Goal: Task Accomplishment & Management: Use online tool/utility

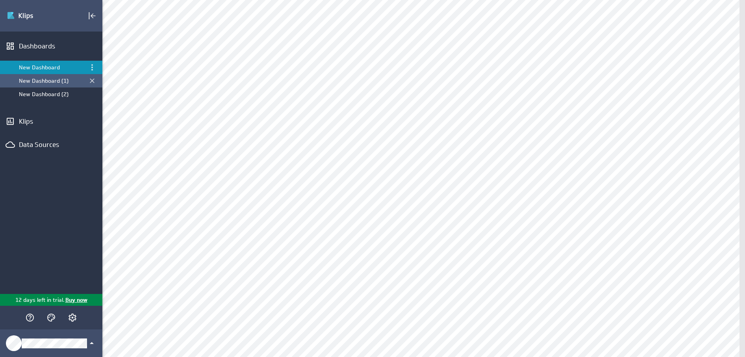
click at [54, 81] on div "New Dashboard (1)" at bounding box center [52, 80] width 66 height 7
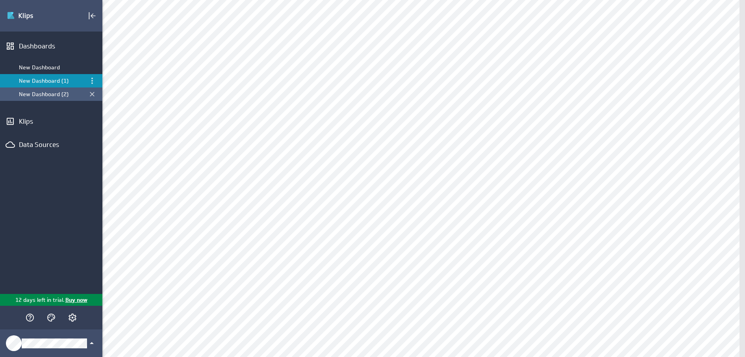
click at [53, 91] on div "New Dashboard (2)" at bounding box center [52, 94] width 66 height 7
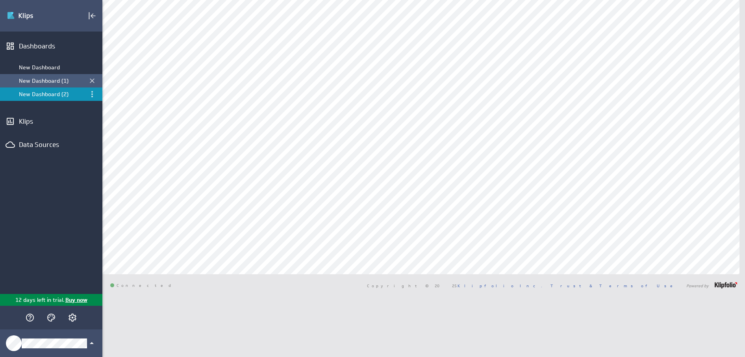
click at [42, 80] on div "New Dashboard (1)" at bounding box center [52, 80] width 66 height 7
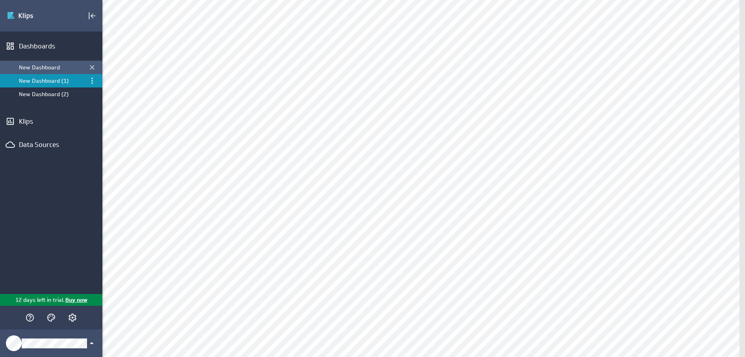
click at [52, 66] on div "New Dashboard" at bounding box center [52, 67] width 66 height 7
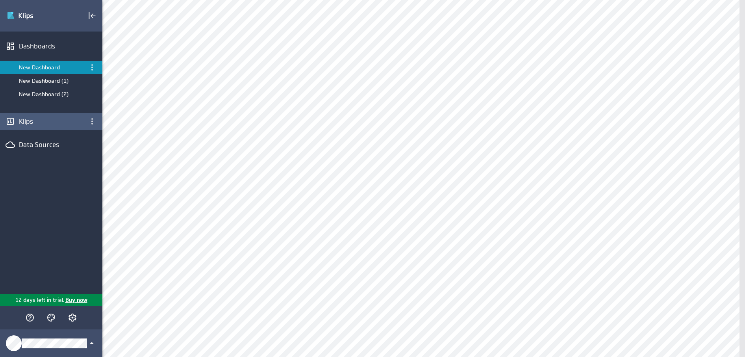
click at [44, 117] on div "Klips" at bounding box center [51, 121] width 102 height 17
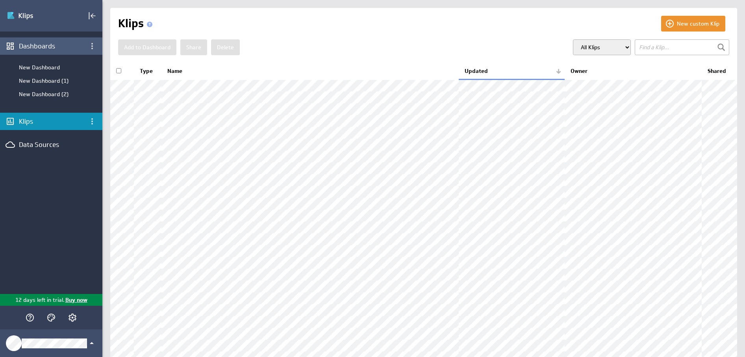
click at [25, 43] on div "Dashboards" at bounding box center [51, 46] width 65 height 9
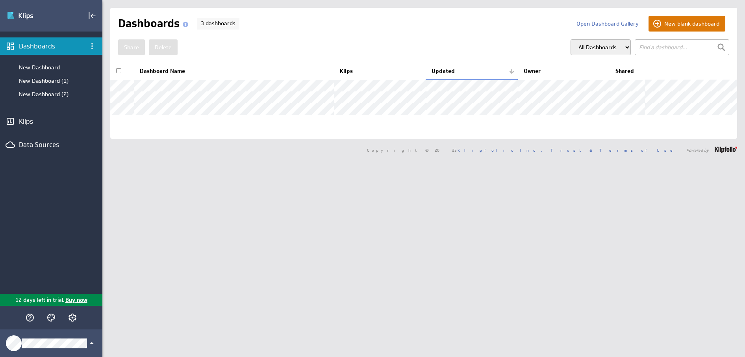
click at [702, 22] on button "New blank dashboard" at bounding box center [686, 24] width 77 height 16
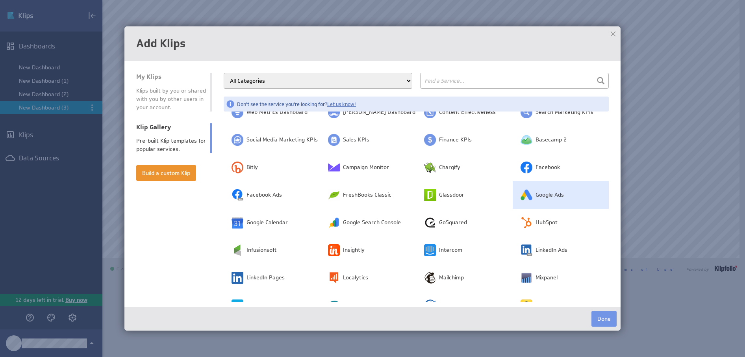
scroll to position [24, 0]
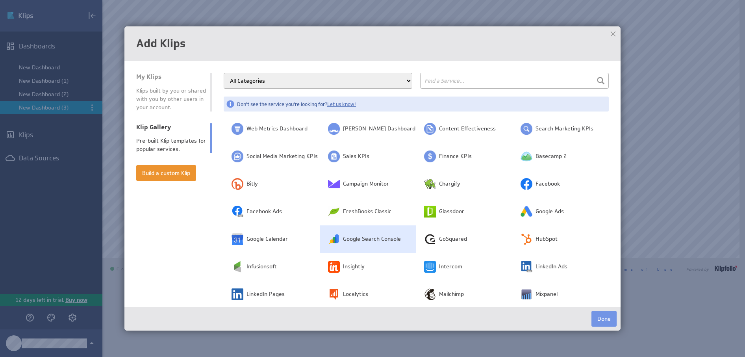
click at [365, 237] on span "Google Search Console" at bounding box center [372, 239] width 58 height 8
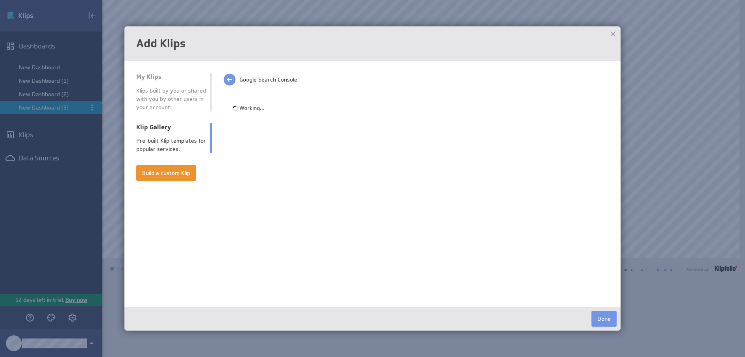
scroll to position [0, 0]
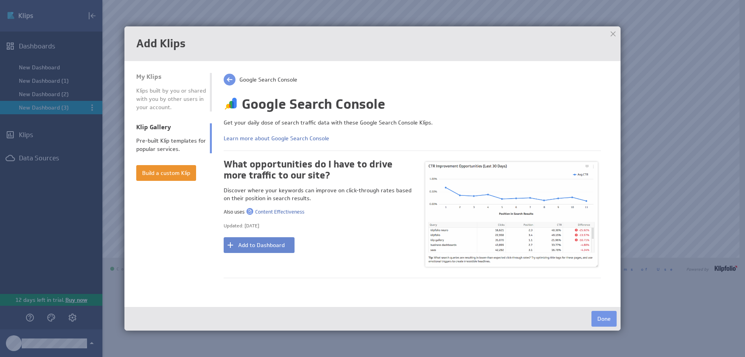
click at [247, 242] on button "Add to Dashboard" at bounding box center [259, 245] width 71 height 16
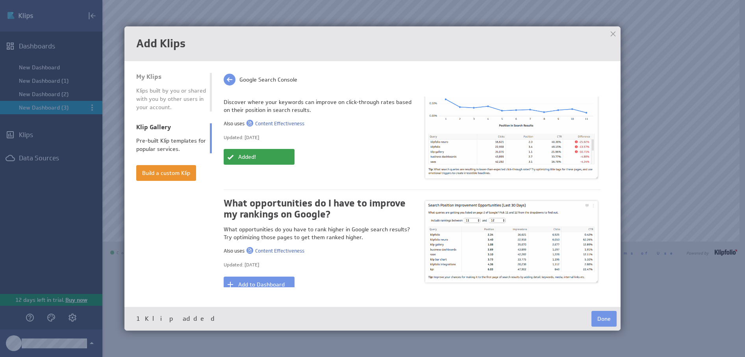
scroll to position [98, 0]
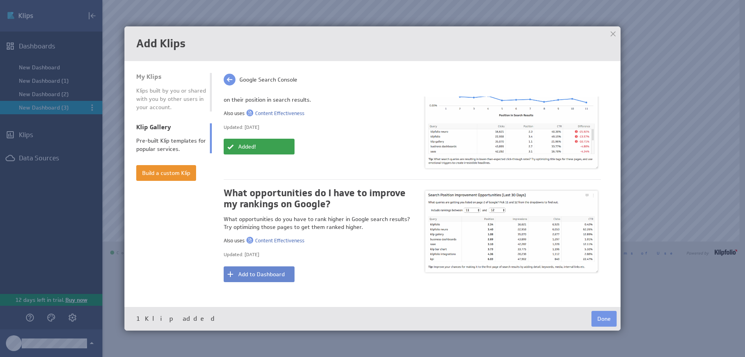
click at [257, 269] on button "Add to Dashboard" at bounding box center [259, 274] width 71 height 16
click at [607, 317] on button "Done" at bounding box center [603, 319] width 25 height 16
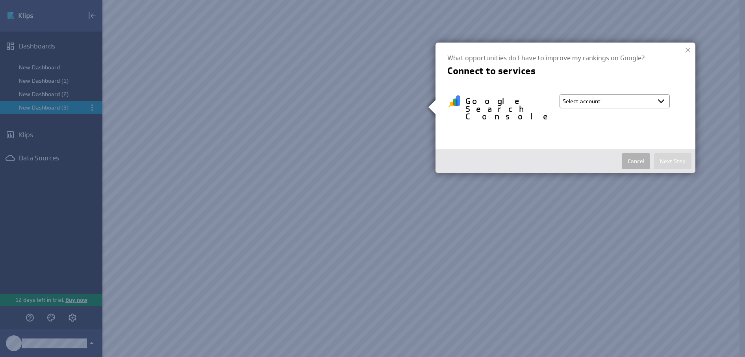
select select "59ffe10ace2c4af8194598f0c7fe0ff6"
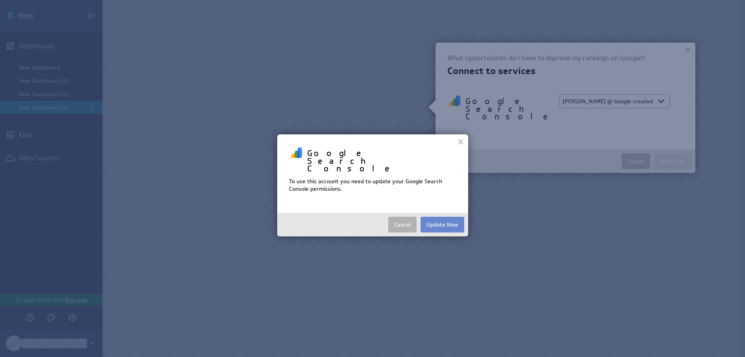
click at [448, 217] on button "Update Now" at bounding box center [442, 225] width 44 height 16
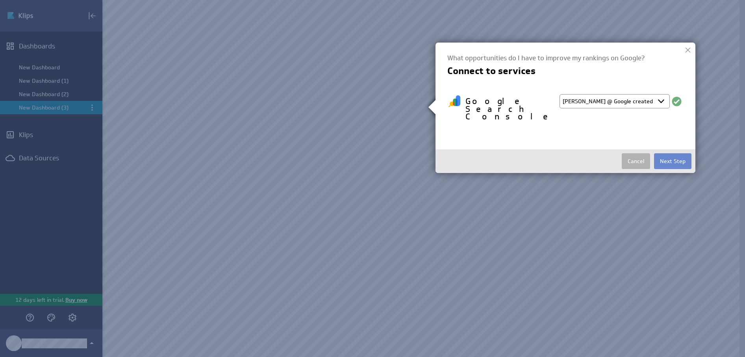
click at [663, 153] on button "Next Step" at bounding box center [672, 161] width 37 height 16
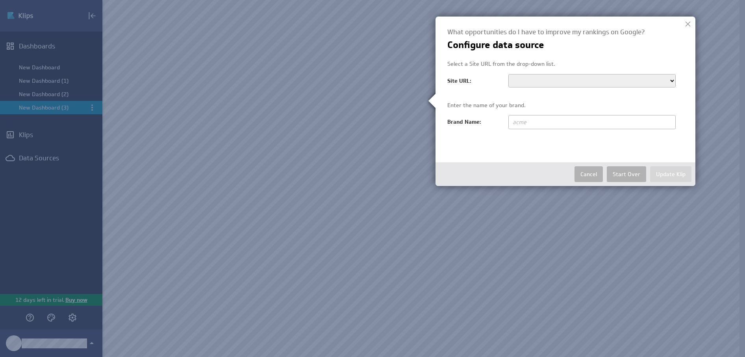
select select "sc-domain:value-balancing.com"
click at [633, 120] on input "text" at bounding box center [591, 122] width 167 height 14
type input "Value balancing alliance"
click at [665, 178] on button "Update Klip" at bounding box center [670, 174] width 41 height 16
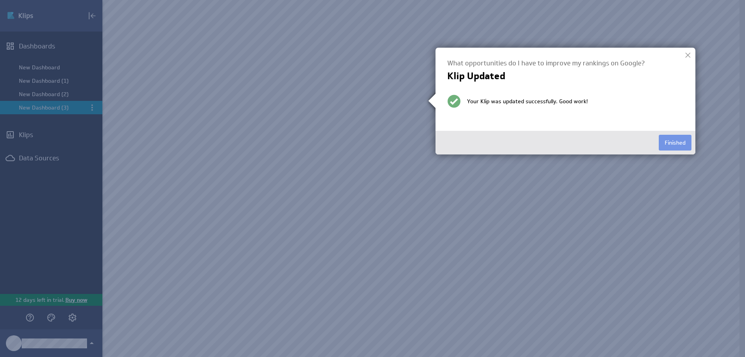
click at [627, 235] on div at bounding box center [372, 178] width 745 height 357
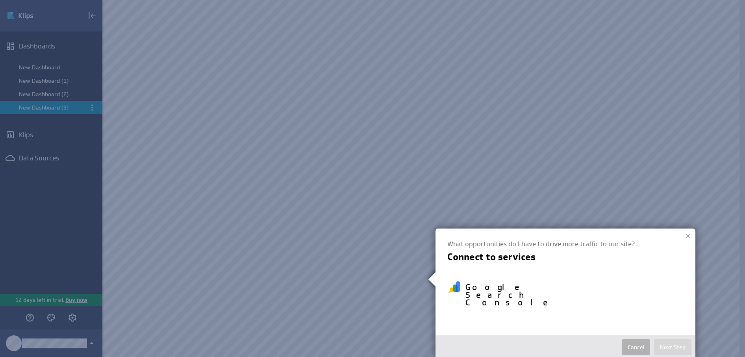
select select "59ffe10ace2c4af8194598f0c7fe0ff6"
click at [672, 339] on button "Next Step" at bounding box center [672, 347] width 37 height 16
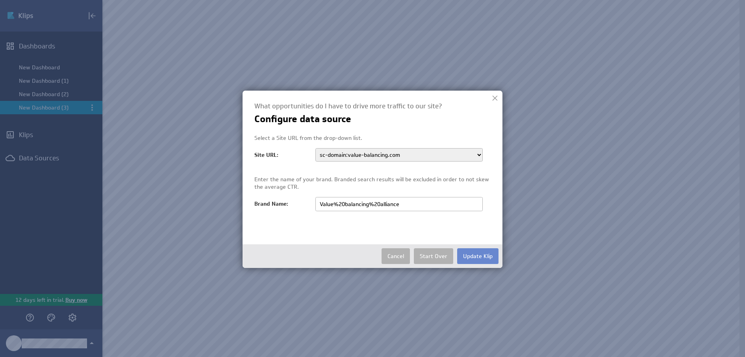
click at [482, 260] on button "Update Klip" at bounding box center [477, 256] width 41 height 16
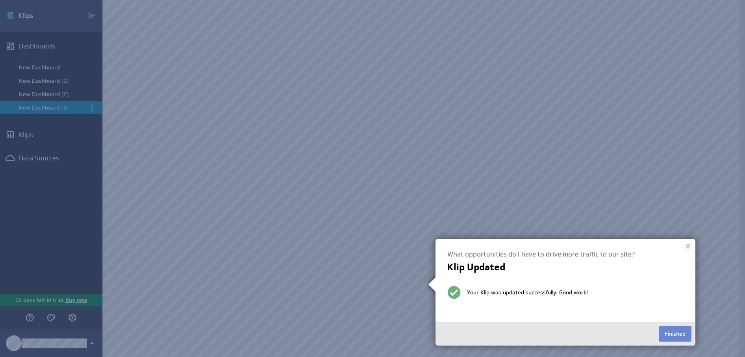
click at [674, 334] on button "Finished" at bounding box center [675, 334] width 33 height 16
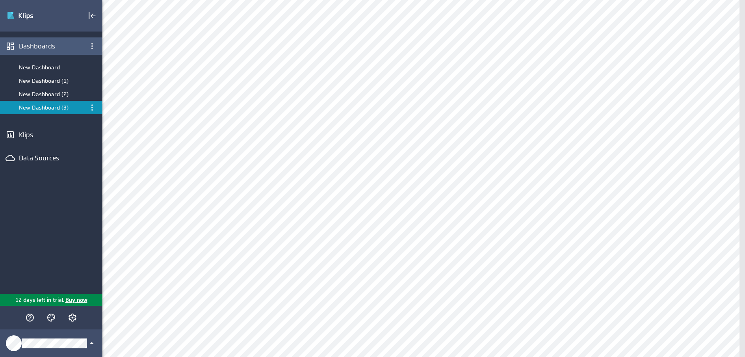
click at [31, 44] on div "Dashboards" at bounding box center [51, 46] width 65 height 9
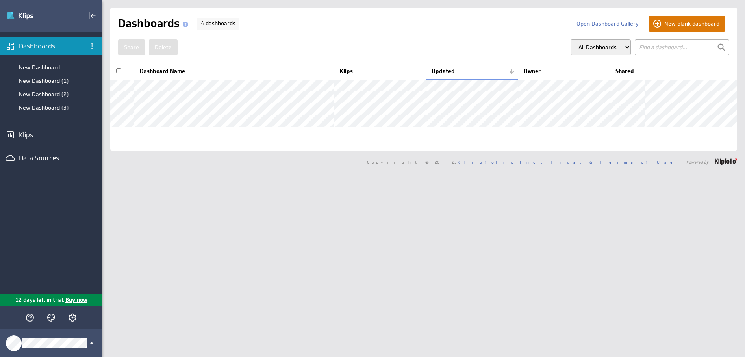
click at [691, 20] on button "New blank dashboard" at bounding box center [686, 24] width 77 height 16
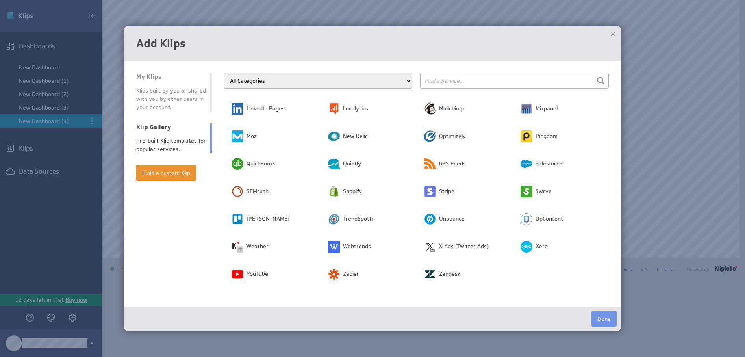
scroll to position [195, 0]
click at [615, 33] on div at bounding box center [613, 34] width 12 height 12
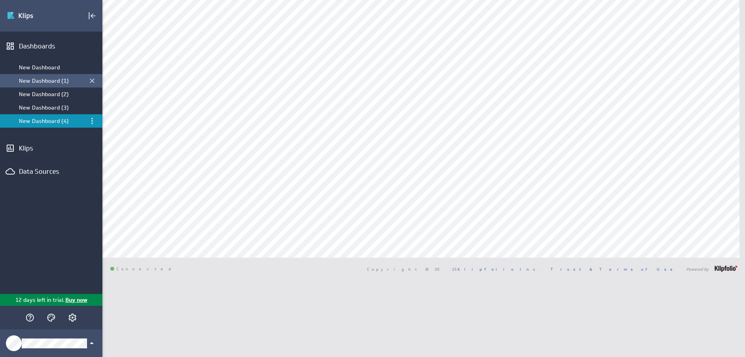
click at [43, 77] on div "New Dashboard (1)" at bounding box center [52, 80] width 66 height 7
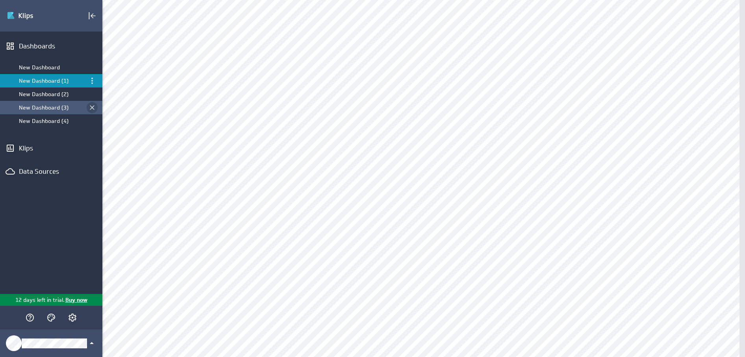
scroll to position [0, 0]
click at [64, 91] on div "New Dashboard (2)" at bounding box center [52, 94] width 66 height 7
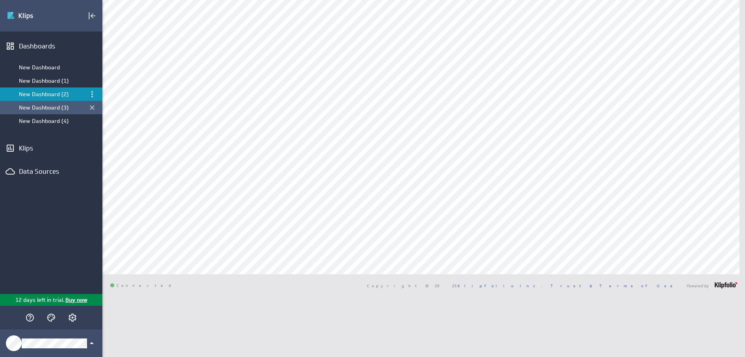
click at [48, 106] on div "New Dashboard (3)" at bounding box center [52, 107] width 66 height 7
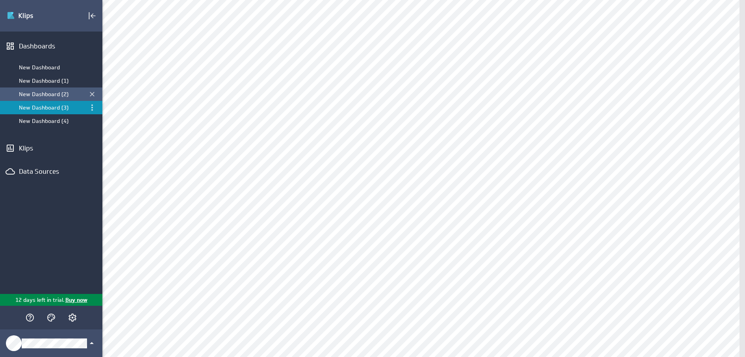
click at [46, 92] on div "New Dashboard (2)" at bounding box center [52, 94] width 66 height 7
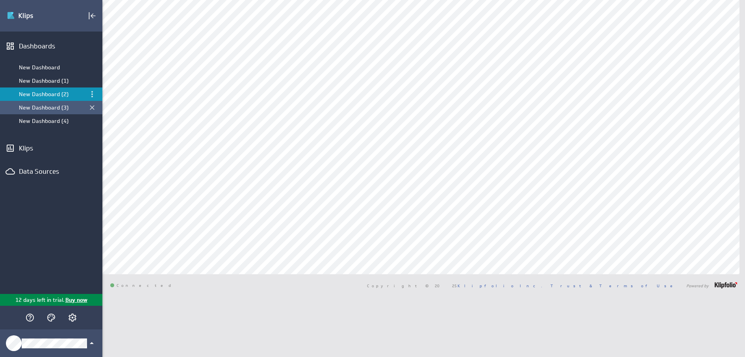
click at [50, 104] on div "New Dashboard (3)" at bounding box center [52, 107] width 66 height 7
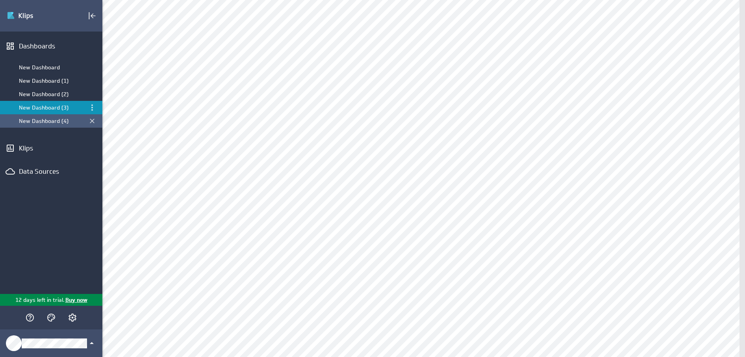
click at [55, 119] on div "New Dashboard (4)" at bounding box center [52, 120] width 66 height 7
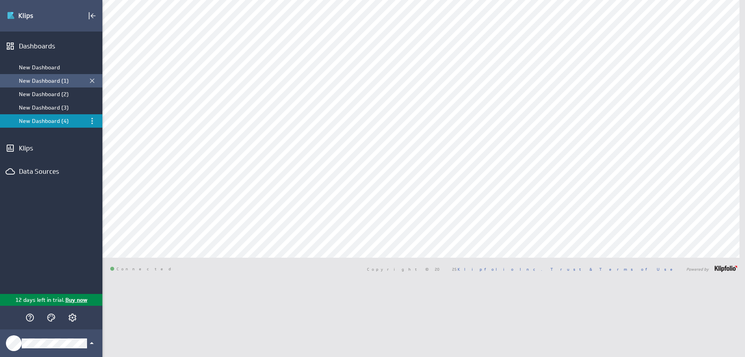
click at [47, 79] on div "New Dashboard (1)" at bounding box center [52, 80] width 66 height 7
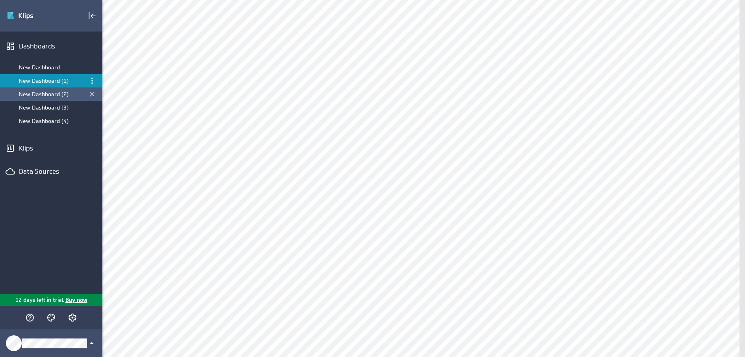
click at [59, 93] on div "New Dashboard (2)" at bounding box center [52, 94] width 66 height 7
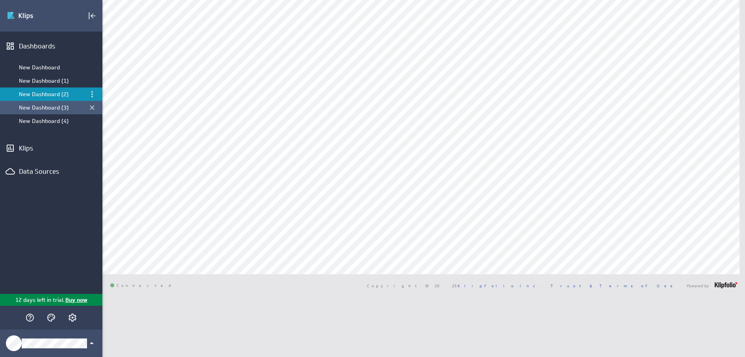
click at [61, 105] on div "New Dashboard (3)" at bounding box center [52, 107] width 66 height 7
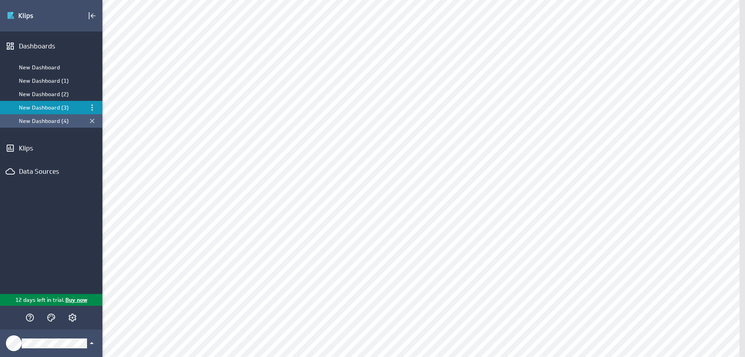
click at [58, 121] on div "New Dashboard (4)" at bounding box center [52, 120] width 66 height 7
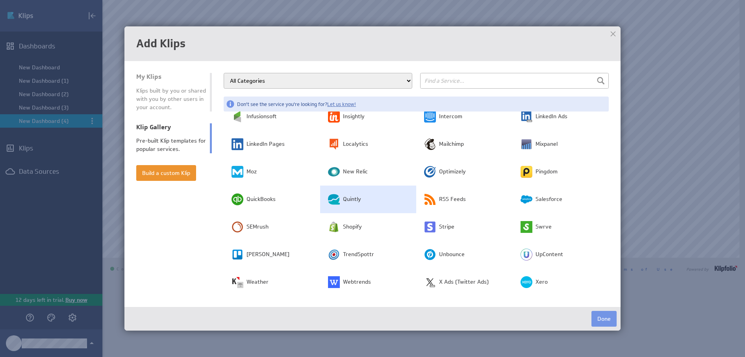
scroll to position [179, 0]
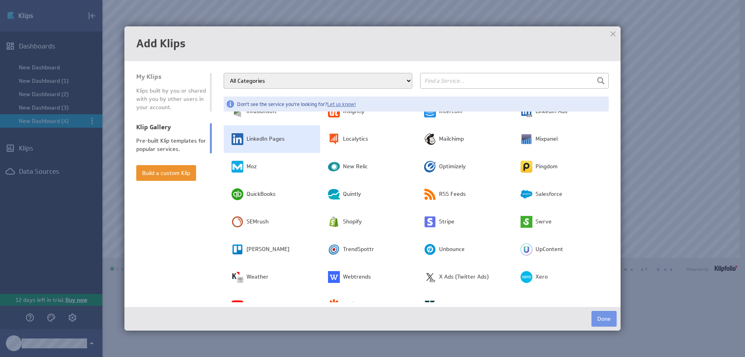
click at [266, 135] on td "LinkedIn Pages" at bounding box center [272, 139] width 96 height 28
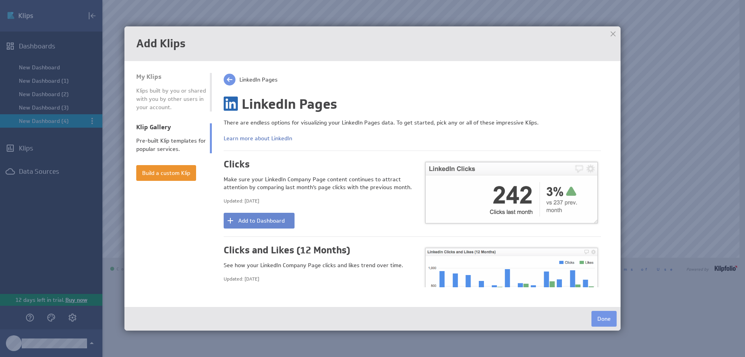
click at [255, 222] on button "Add to Dashboard" at bounding box center [259, 221] width 71 height 16
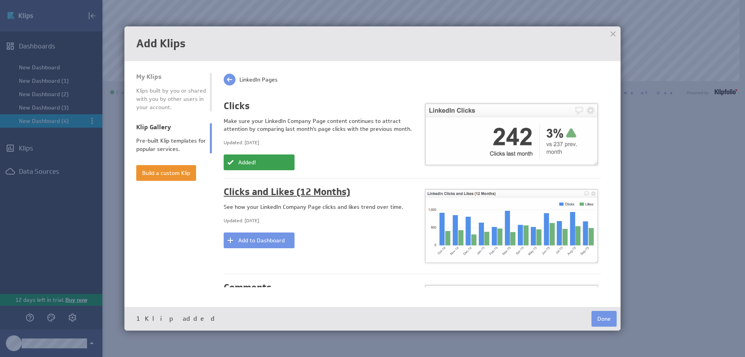
scroll to position [80, 0]
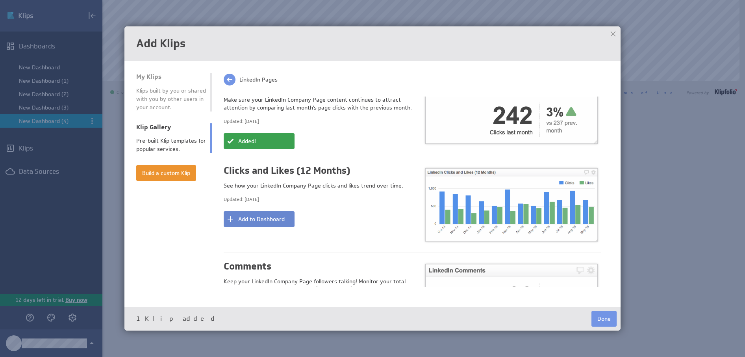
click at [282, 217] on button "Add to Dashboard" at bounding box center [259, 219] width 71 height 16
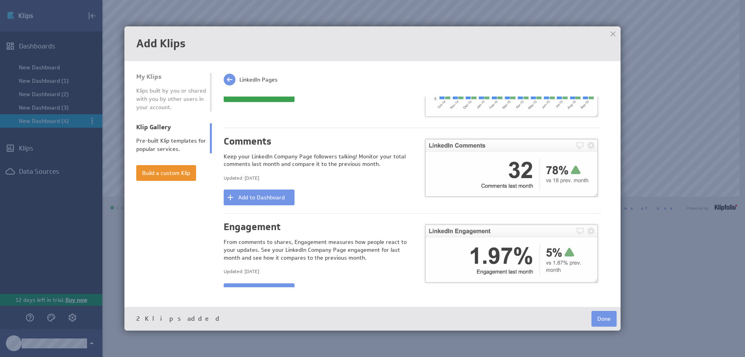
scroll to position [244, 0]
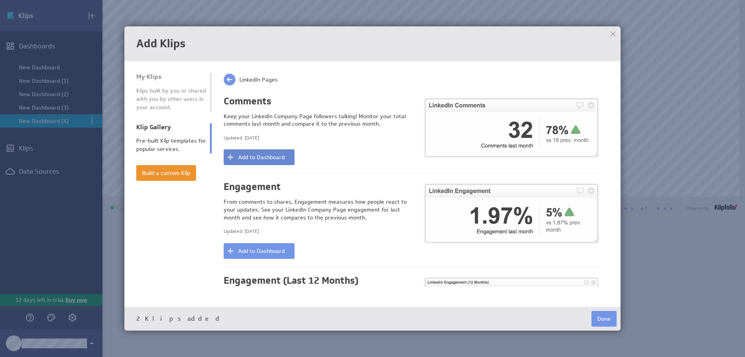
click at [259, 150] on button "Add to Dashboard" at bounding box center [259, 157] width 71 height 16
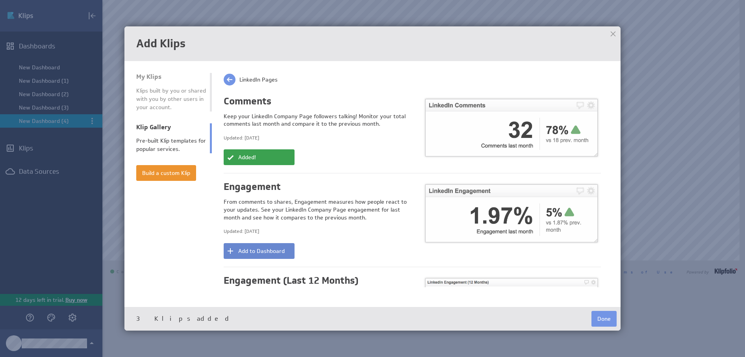
click at [272, 246] on button "Add to Dashboard" at bounding box center [259, 251] width 71 height 16
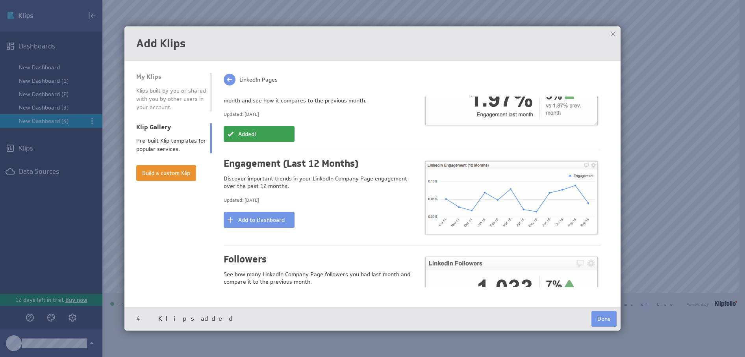
scroll to position [402, 0]
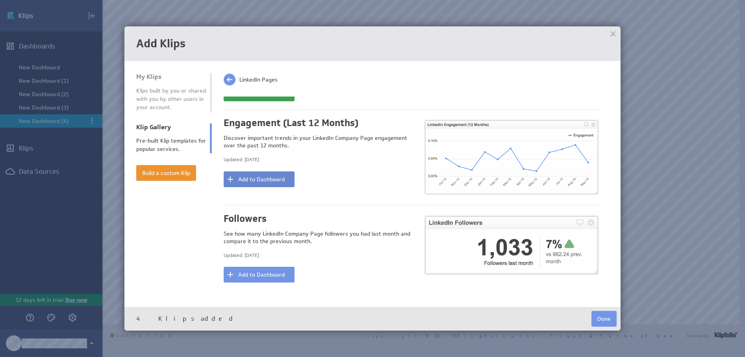
click at [276, 173] on button "Add to Dashboard" at bounding box center [259, 179] width 71 height 16
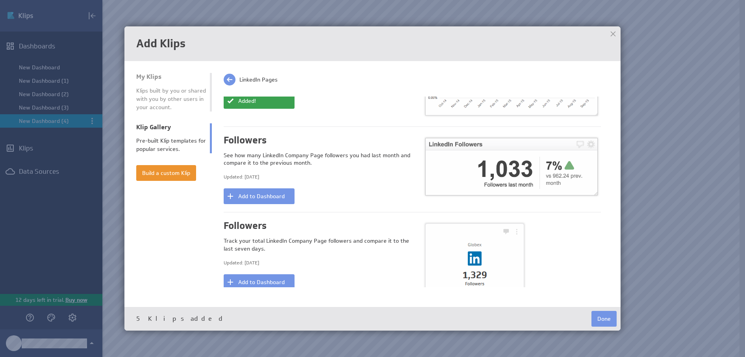
scroll to position [521, 0]
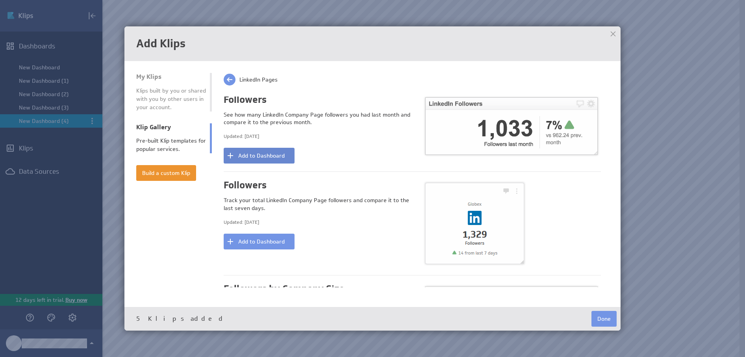
click at [271, 148] on button "Add to Dashboard" at bounding box center [259, 156] width 71 height 16
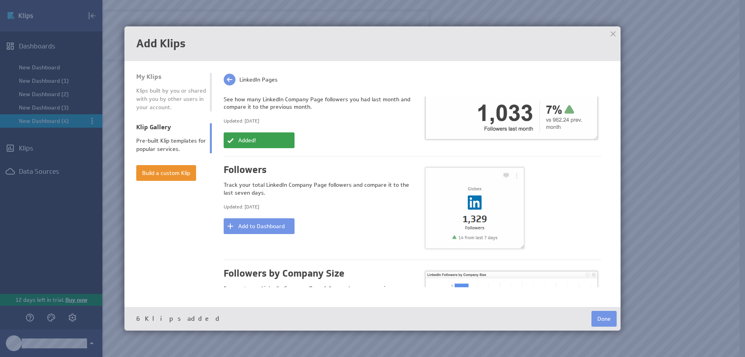
scroll to position [556, 0]
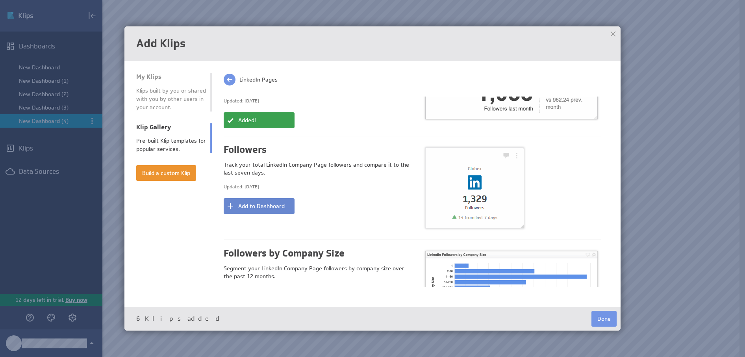
click at [273, 199] on button "Add to Dashboard" at bounding box center [259, 206] width 71 height 16
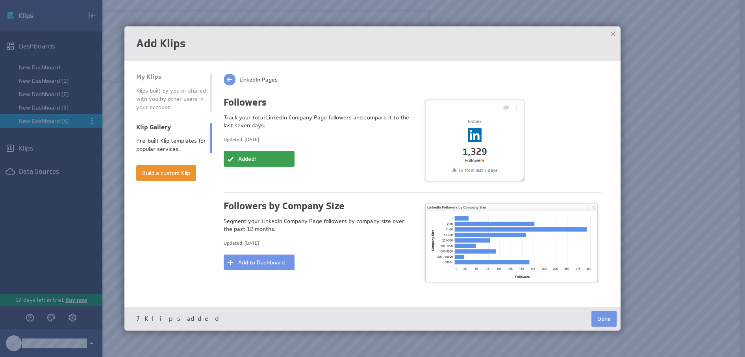
scroll to position [643, 0]
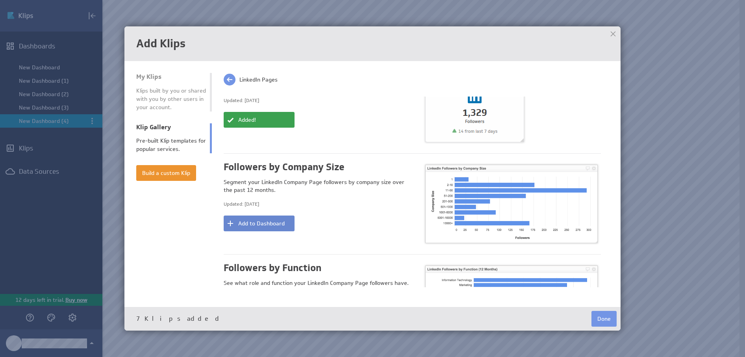
click at [275, 215] on button "Add to Dashboard" at bounding box center [259, 223] width 71 height 16
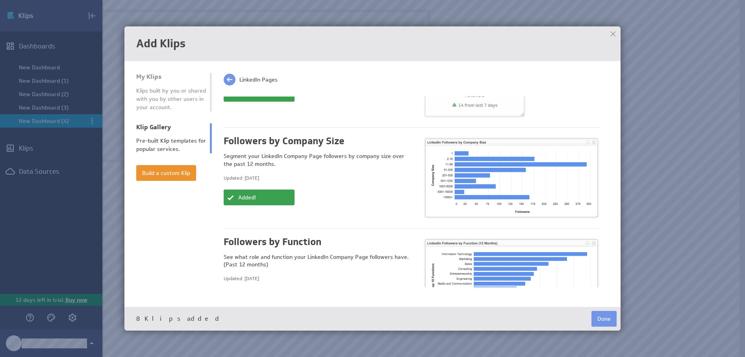
scroll to position [778, 0]
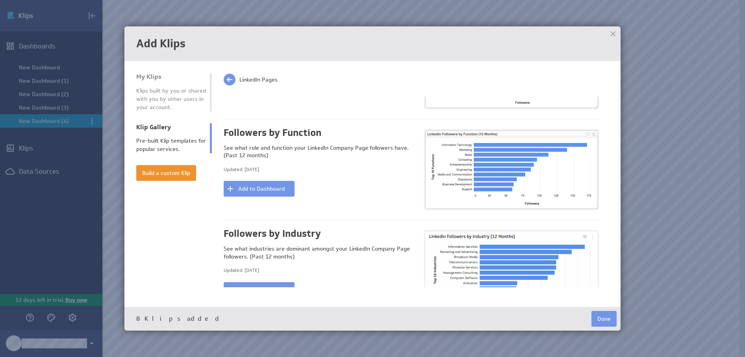
click at [262, 171] on div "Followers by Function See what role and function your LinkedIn Company Page fol…" at bounding box center [318, 162] width 189 height 70
click at [267, 182] on button "Add to Dashboard" at bounding box center [259, 189] width 71 height 16
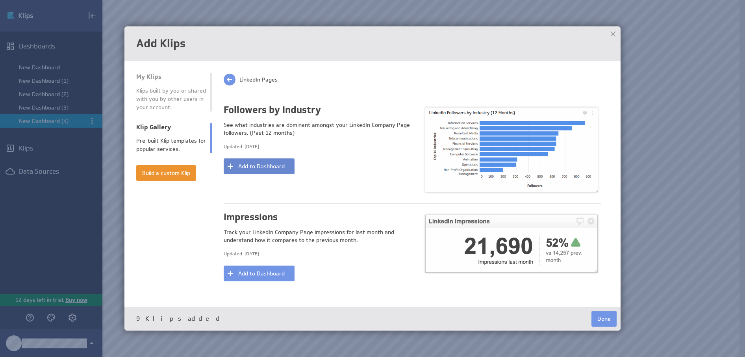
click at [269, 160] on button "Add to Dashboard" at bounding box center [259, 166] width 71 height 16
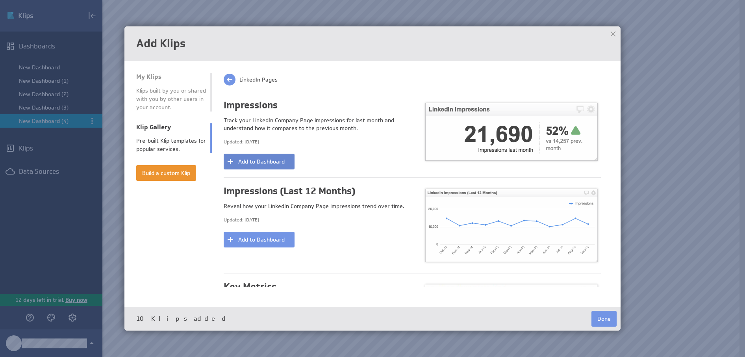
click at [270, 156] on button "Add to Dashboard" at bounding box center [259, 162] width 71 height 16
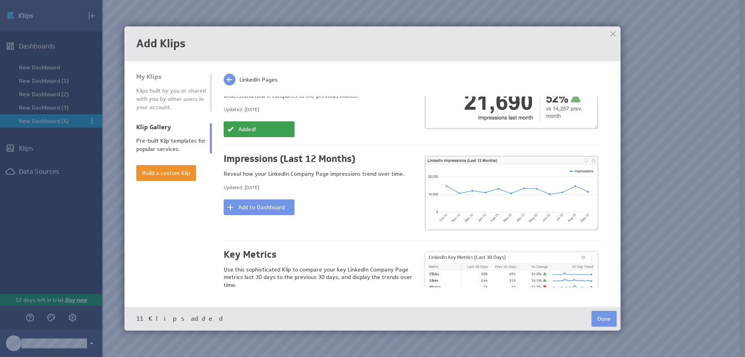
scroll to position [1066, 0]
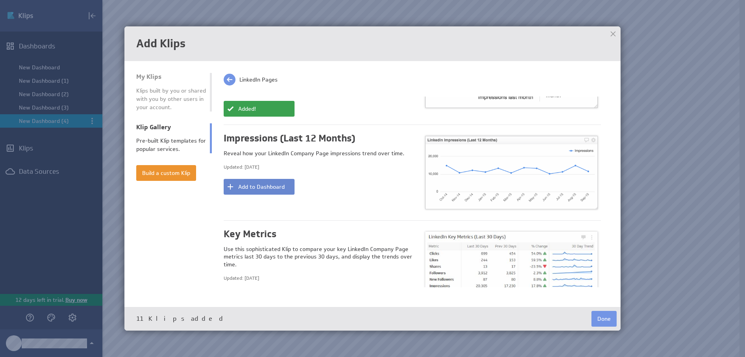
click at [276, 179] on button "Add to Dashboard" at bounding box center [259, 187] width 71 height 16
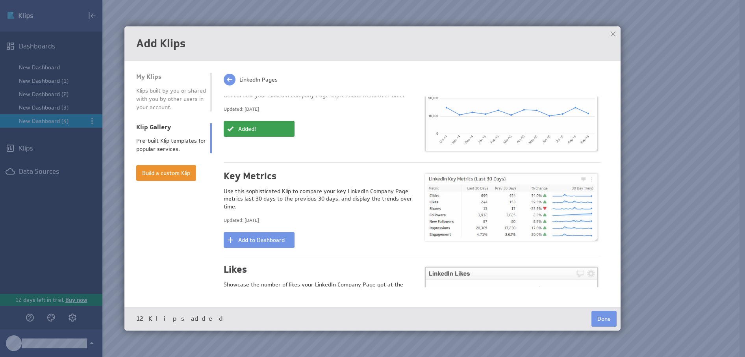
scroll to position [1129, 0]
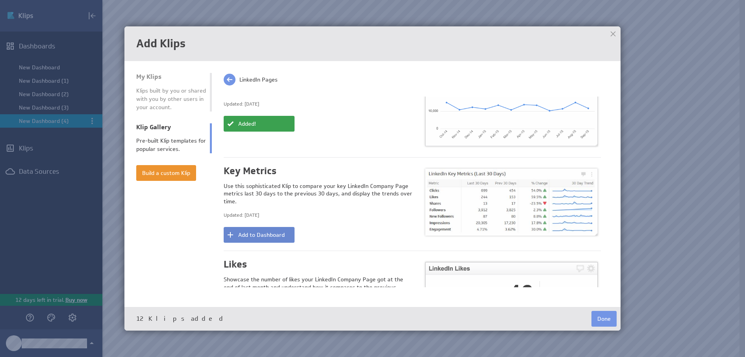
click at [268, 227] on button "Add to Dashboard" at bounding box center [259, 235] width 71 height 16
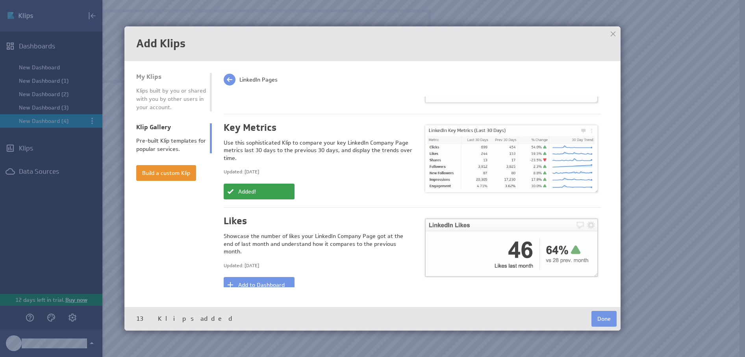
scroll to position [1204, 0]
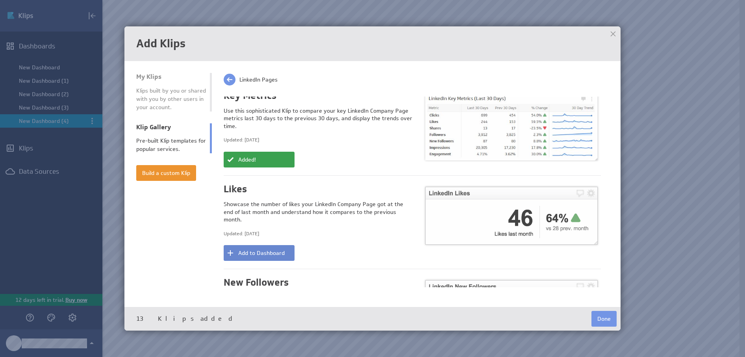
click at [275, 245] on button "Add to Dashboard" at bounding box center [259, 253] width 71 height 16
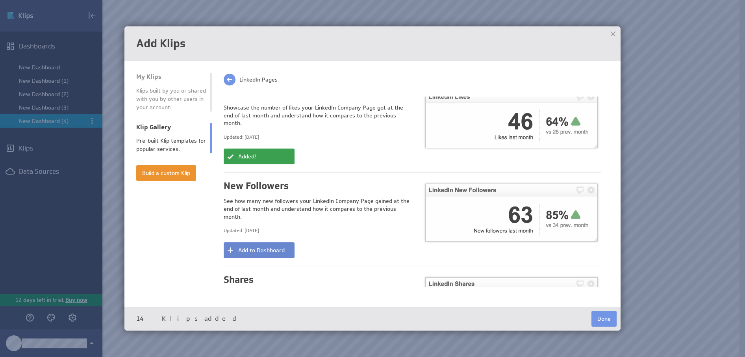
click at [275, 242] on button "Add to Dashboard" at bounding box center [259, 250] width 71 height 16
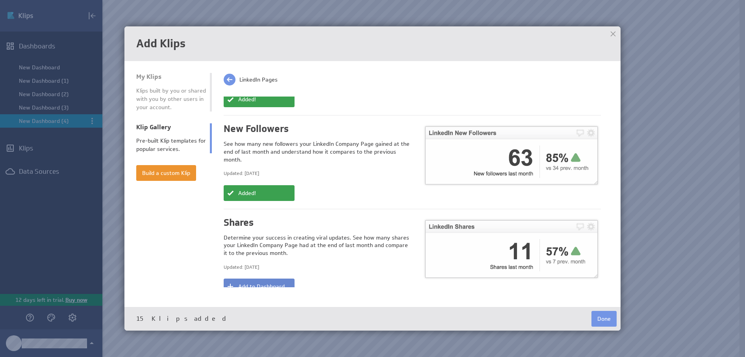
click at [274, 278] on button "Add to Dashboard" at bounding box center [259, 286] width 71 height 16
click at [604, 321] on button "Done" at bounding box center [603, 319] width 25 height 16
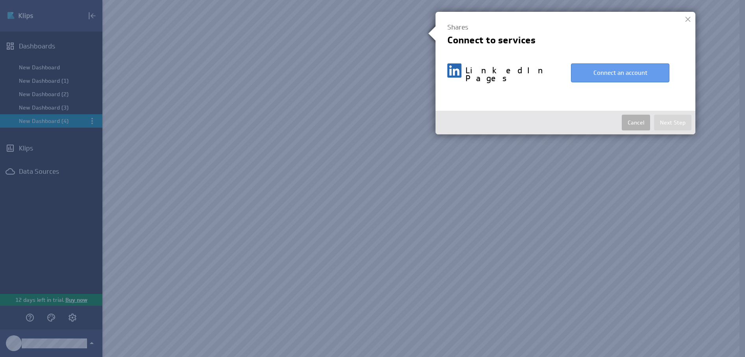
click at [645, 70] on button "Connect an account" at bounding box center [620, 72] width 98 height 19
select select "aef2bd89246827831d8ecd7090c329f0"
click at [674, 119] on button "Next Step" at bounding box center [672, 123] width 37 height 16
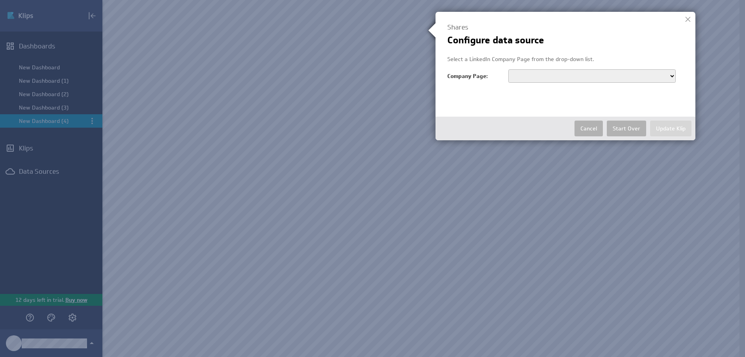
select select "urn:li:organization:15845110"
click at [679, 124] on button "Update Klip" at bounding box center [670, 128] width 41 height 16
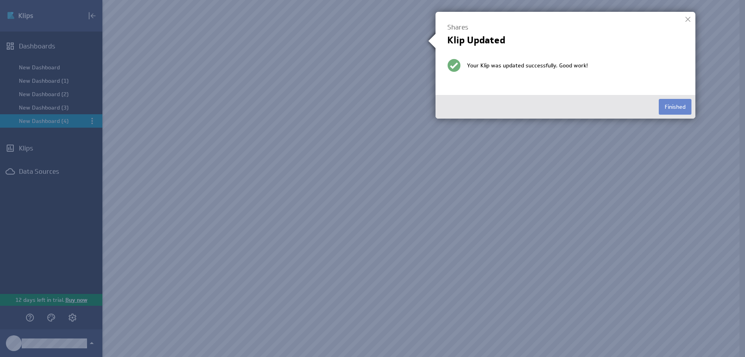
click at [677, 104] on button "Finished" at bounding box center [675, 107] width 33 height 16
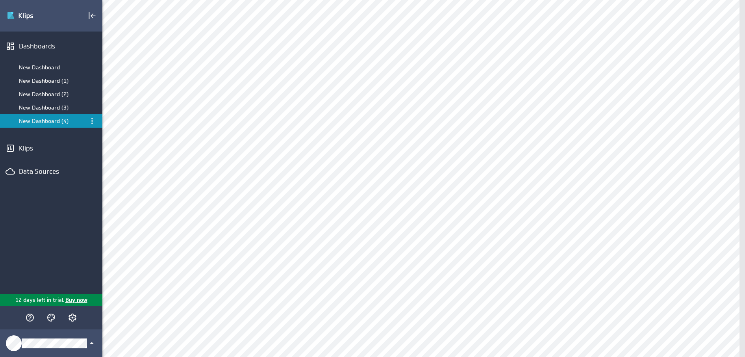
select select "aef2bd89246827831d8ecd7090c329f0"
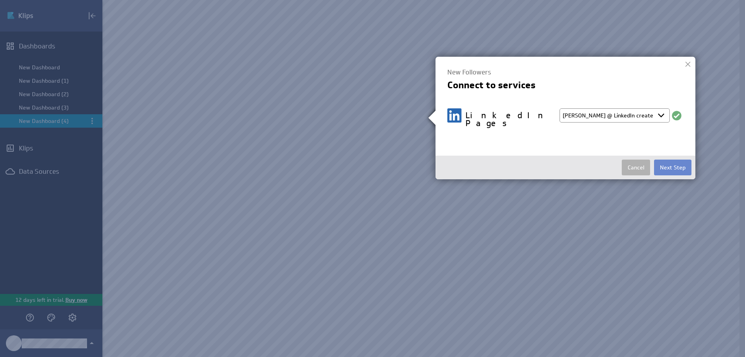
click at [672, 159] on button "Next Step" at bounding box center [672, 167] width 37 height 16
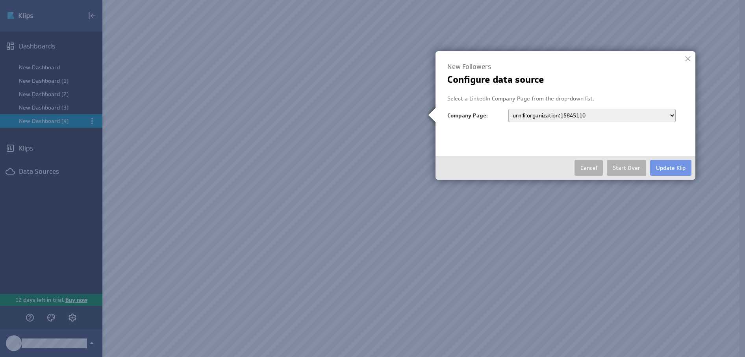
click at [673, 163] on button "Update Klip" at bounding box center [670, 168] width 41 height 16
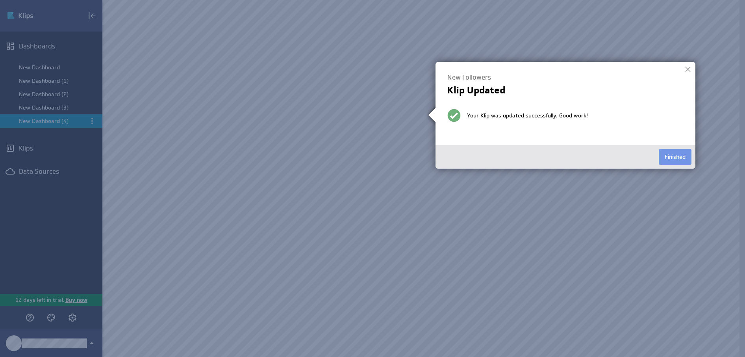
click at [686, 69] on div at bounding box center [688, 69] width 12 height 12
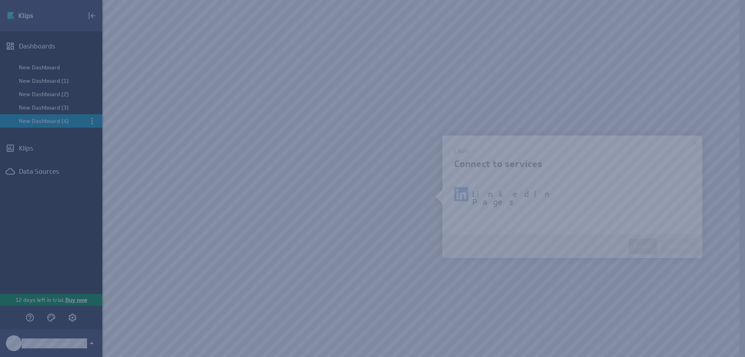
select select "aef2bd89246827831d8ecd7090c329f0"
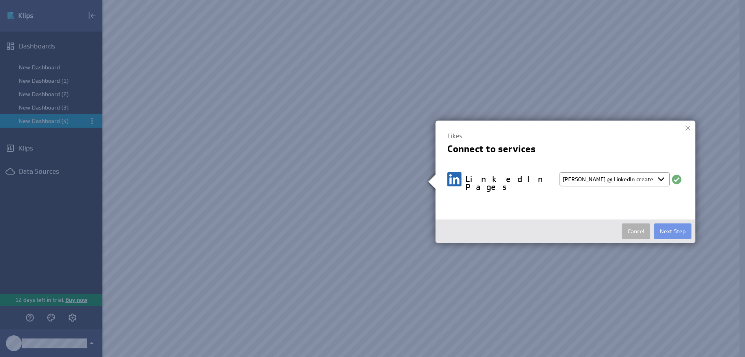
click at [668, 226] on button "Next Step" at bounding box center [672, 231] width 37 height 16
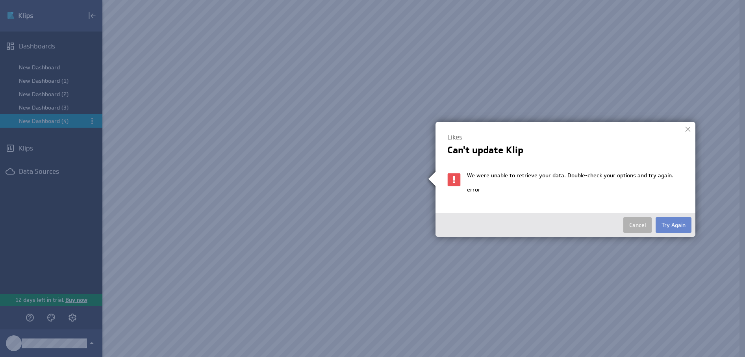
click at [676, 225] on button "Try Again" at bounding box center [674, 225] width 36 height 16
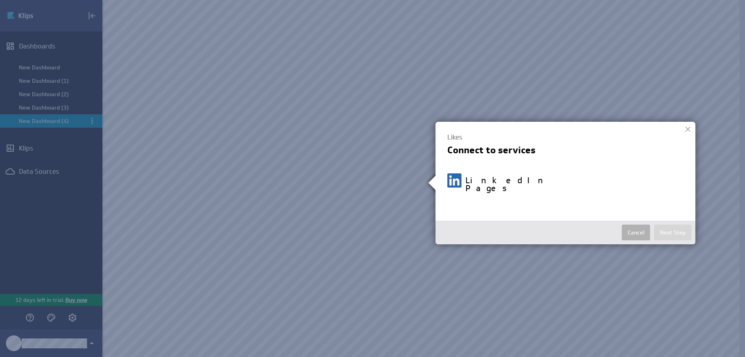
select select "aef2bd89246827831d8ecd7090c329f0"
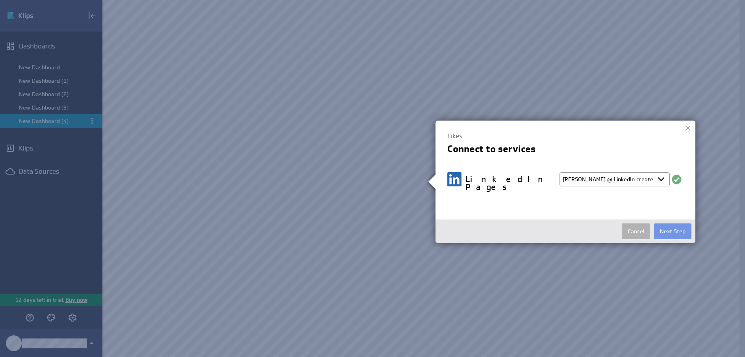
click at [688, 126] on div at bounding box center [688, 128] width 12 height 12
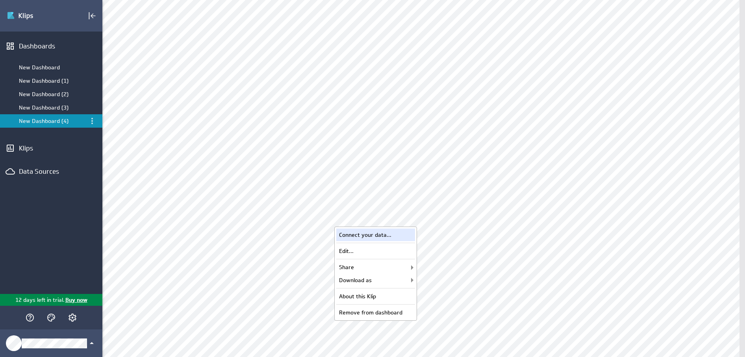
click at [388, 234] on div "Connect your data..." at bounding box center [375, 234] width 79 height 13
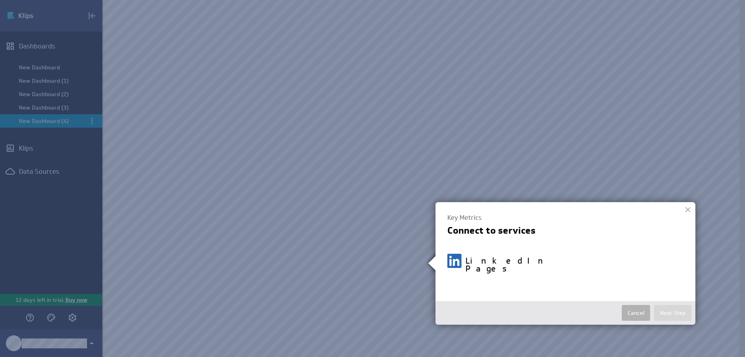
select select "aef2bd89246827831d8ecd7090c329f0"
click at [670, 308] on button "Next Step" at bounding box center [672, 313] width 37 height 16
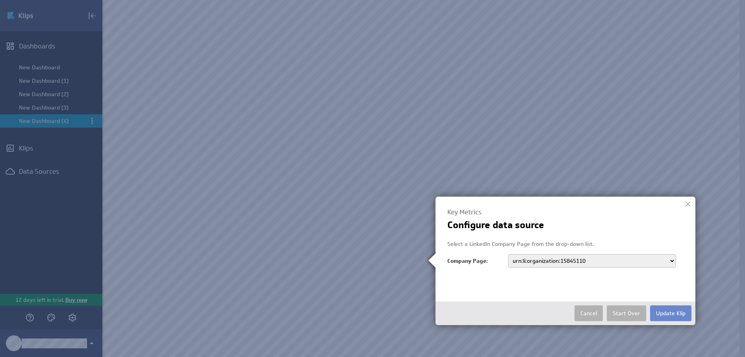
click at [678, 313] on button "Update Klip" at bounding box center [670, 313] width 41 height 16
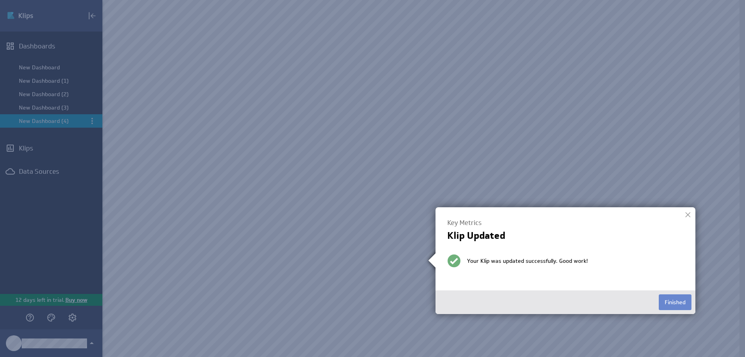
click at [673, 303] on button "Finished" at bounding box center [675, 302] width 33 height 16
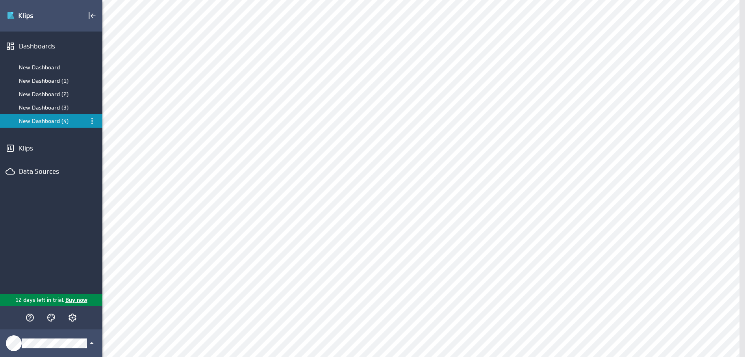
scroll to position [99, 0]
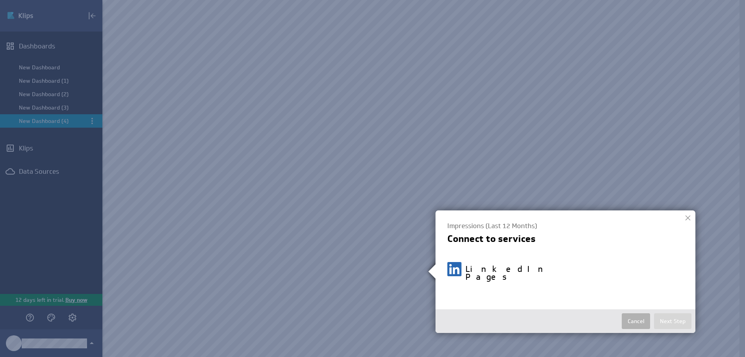
select select "aef2bd89246827831d8ecd7090c329f0"
click at [672, 315] on button "Next Step" at bounding box center [672, 321] width 37 height 16
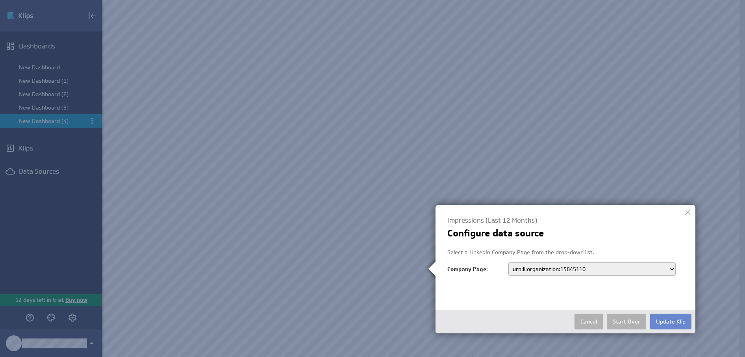
click at [672, 317] on button "Update Klip" at bounding box center [670, 321] width 41 height 16
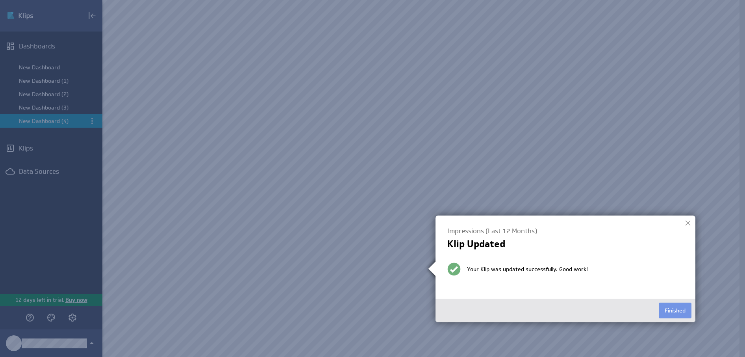
click at [689, 226] on div at bounding box center [688, 223] width 12 height 12
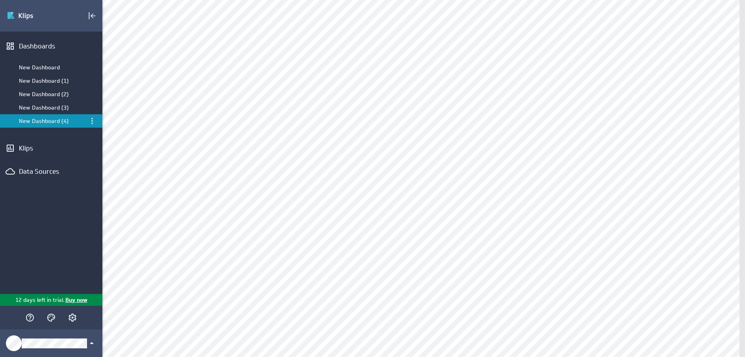
scroll to position [233, 0]
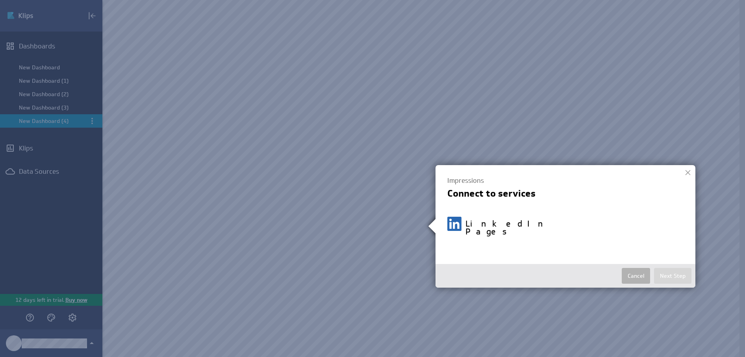
select select "aef2bd89246827831d8ecd7090c329f0"
click at [675, 270] on button "Next Step" at bounding box center [672, 276] width 37 height 16
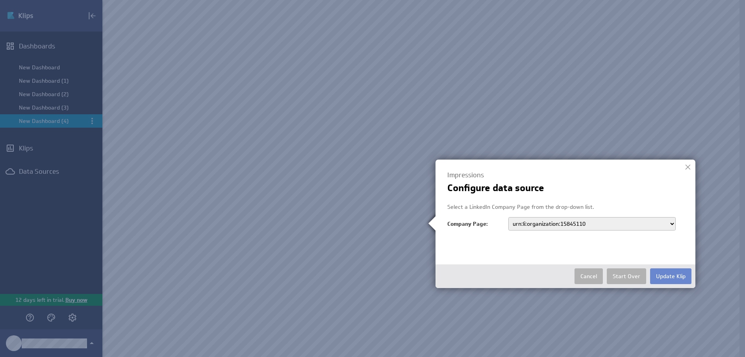
click at [674, 272] on button "Update Klip" at bounding box center [670, 276] width 41 height 16
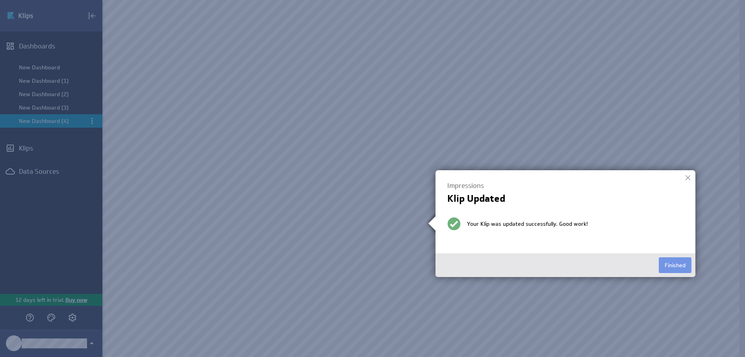
click at [688, 177] on div at bounding box center [688, 178] width 12 height 12
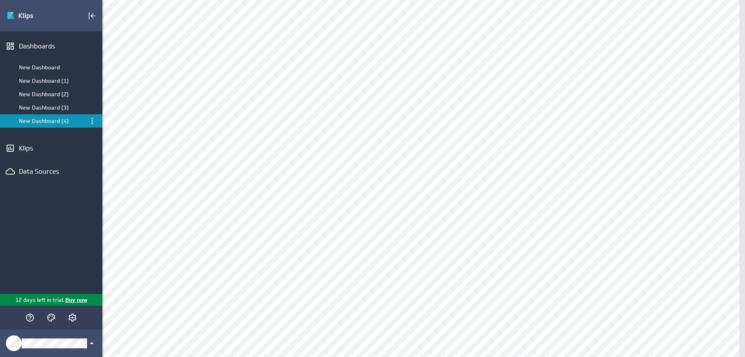
scroll to position [339, 0]
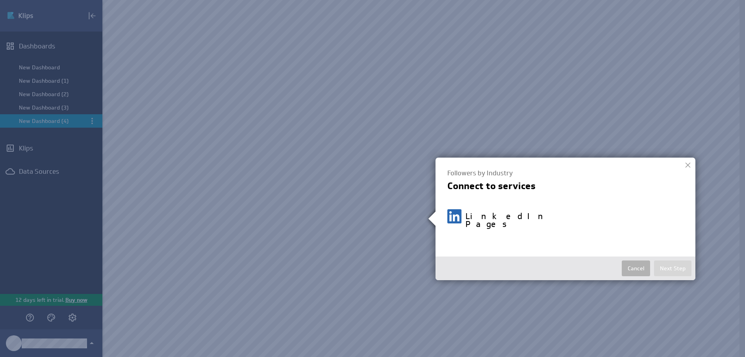
select select "aef2bd89246827831d8ecd7090c329f0"
click at [681, 261] on button "Next Step" at bounding box center [672, 268] width 37 height 16
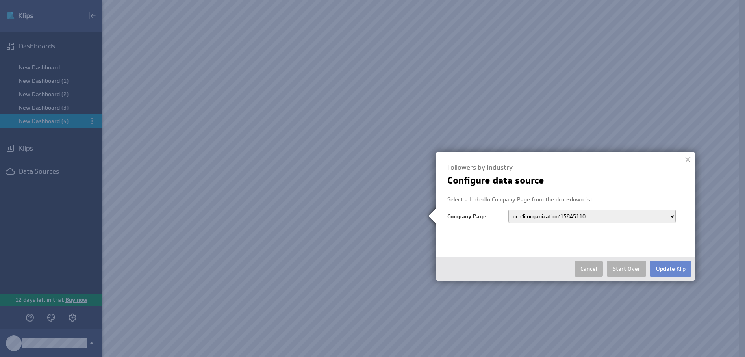
click at [682, 265] on button "Update Klip" at bounding box center [670, 269] width 41 height 16
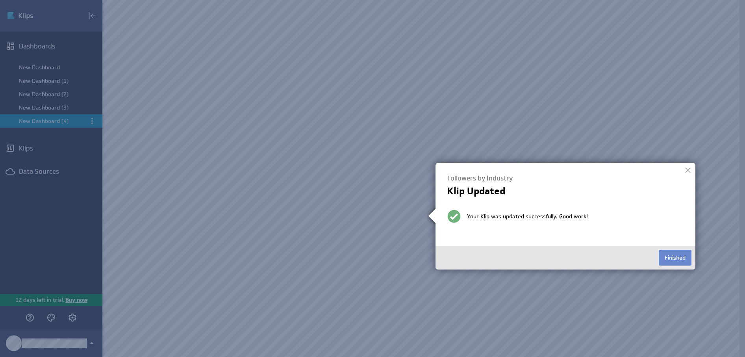
click at [682, 259] on button "Finished" at bounding box center [675, 258] width 33 height 16
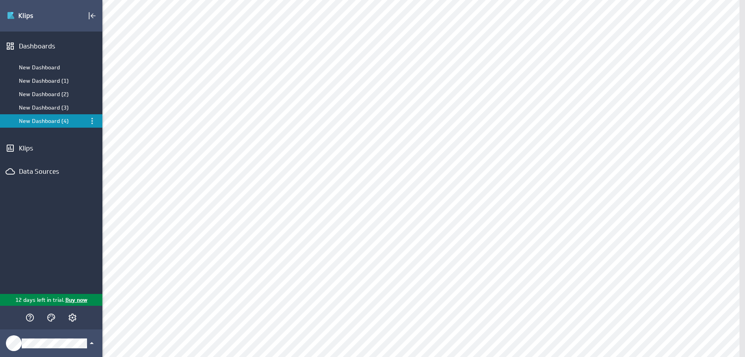
scroll to position [484, 0]
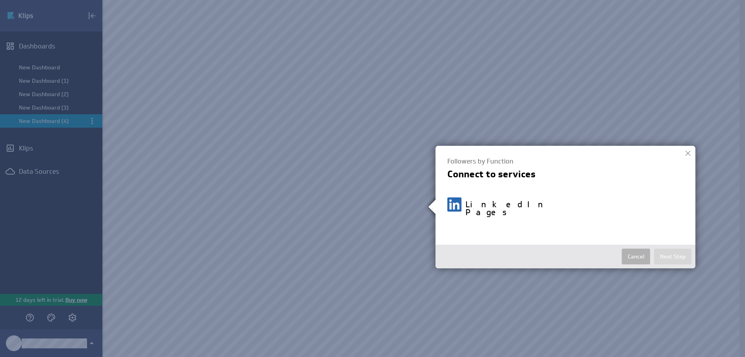
select select "aef2bd89246827831d8ecd7090c329f0"
click at [680, 248] on button "Next Step" at bounding box center [672, 256] width 37 height 16
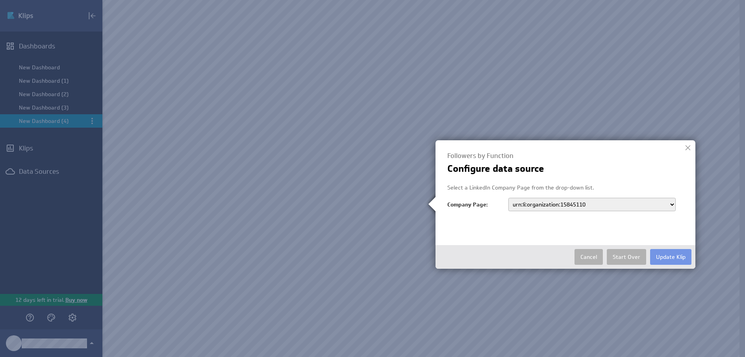
click at [678, 253] on button "Update Klip" at bounding box center [670, 257] width 41 height 16
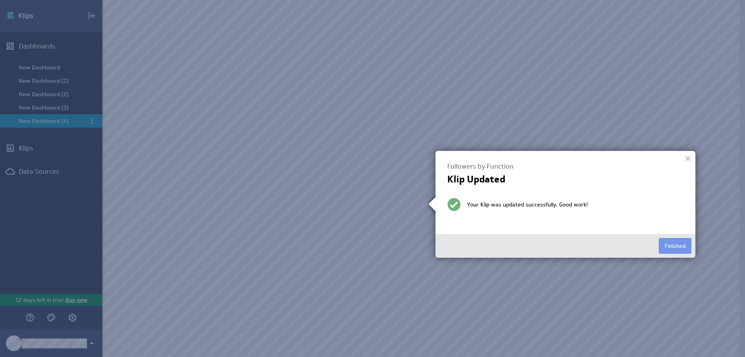
click at [691, 158] on div at bounding box center [688, 158] width 12 height 12
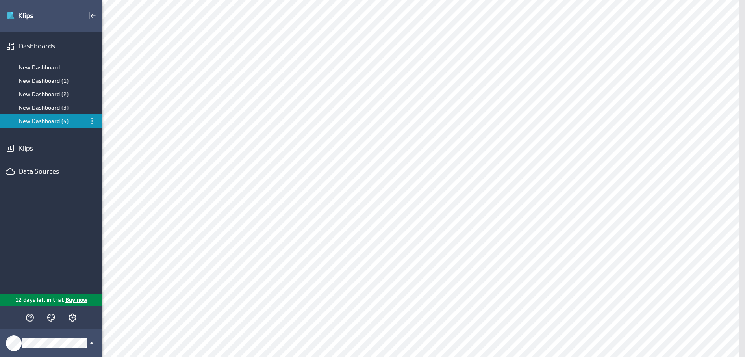
scroll to position [596, 0]
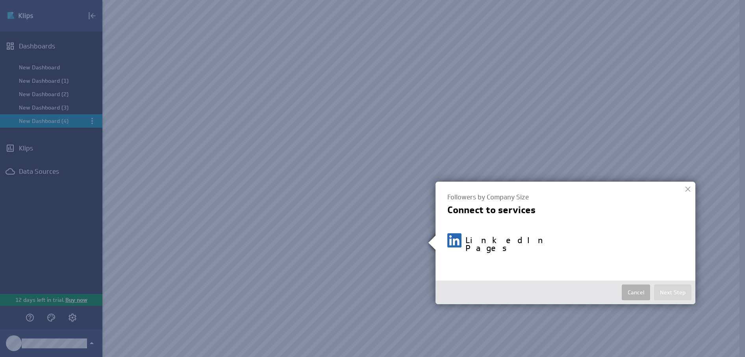
select select "aef2bd89246827831d8ecd7090c329f0"
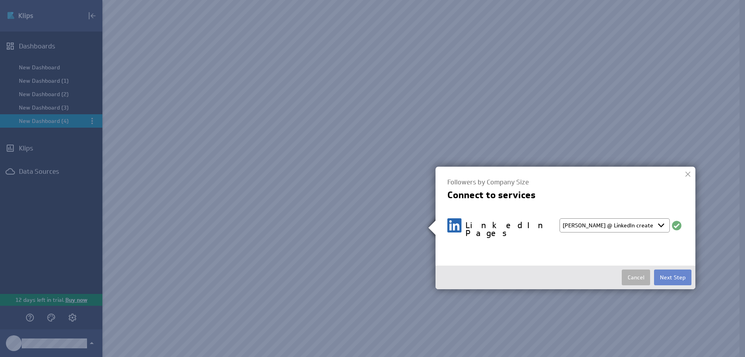
click at [669, 270] on button "Next Step" at bounding box center [672, 277] width 37 height 16
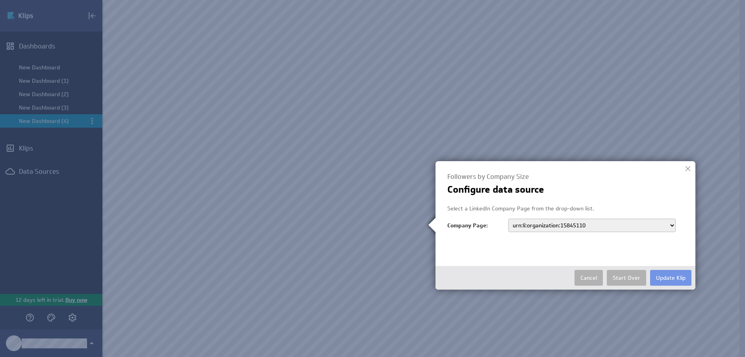
click at [668, 274] on button "Update Klip" at bounding box center [670, 278] width 41 height 16
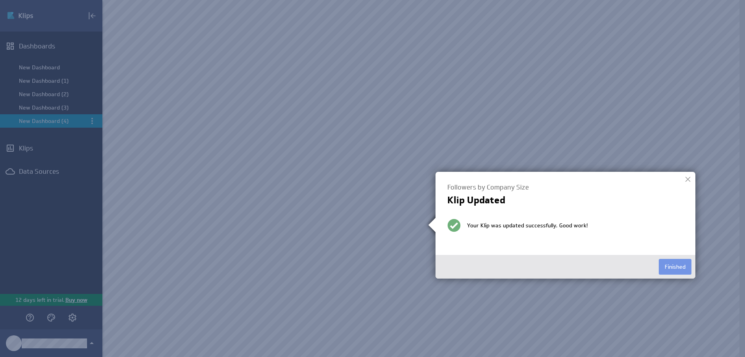
click at [687, 179] on div at bounding box center [688, 179] width 12 height 12
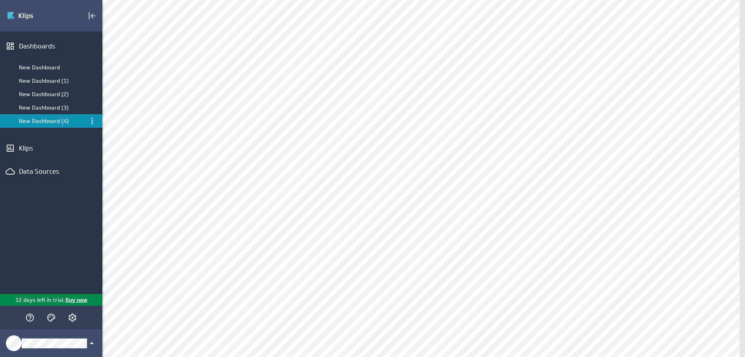
scroll to position [719, 0]
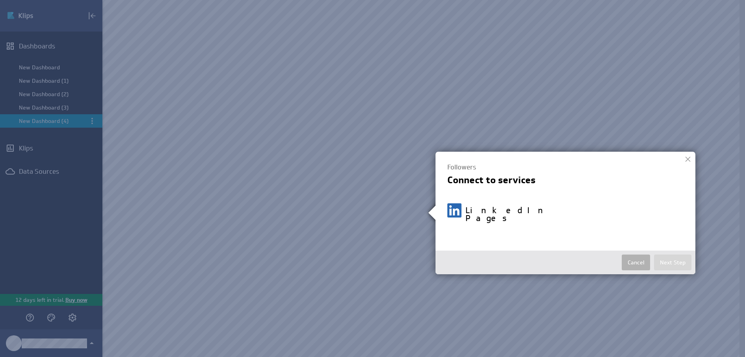
select select "aef2bd89246827831d8ecd7090c329f0"
click at [672, 255] on button "Next Step" at bounding box center [672, 262] width 37 height 16
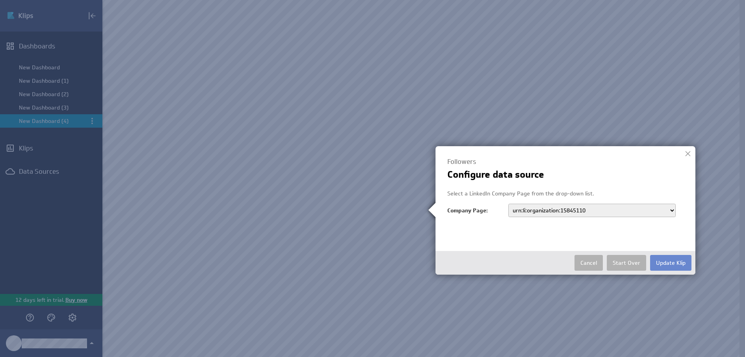
click at [676, 265] on button "Update Klip" at bounding box center [670, 263] width 41 height 16
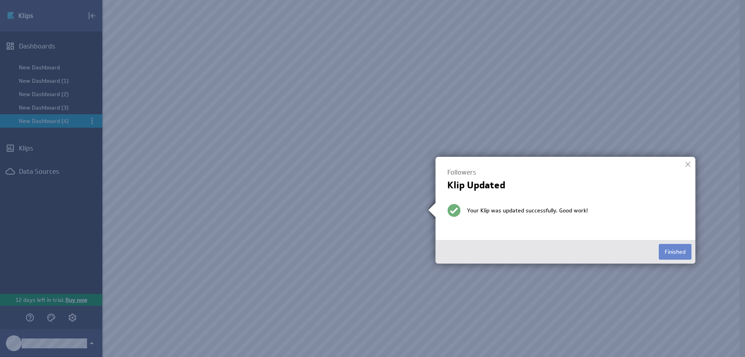
click at [669, 252] on button "Finished" at bounding box center [675, 252] width 33 height 16
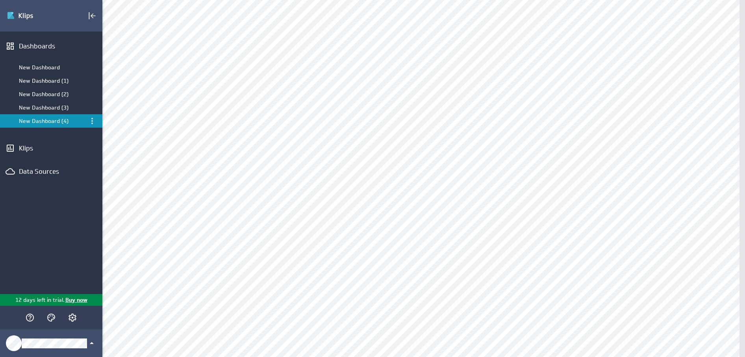
scroll to position [813, 0]
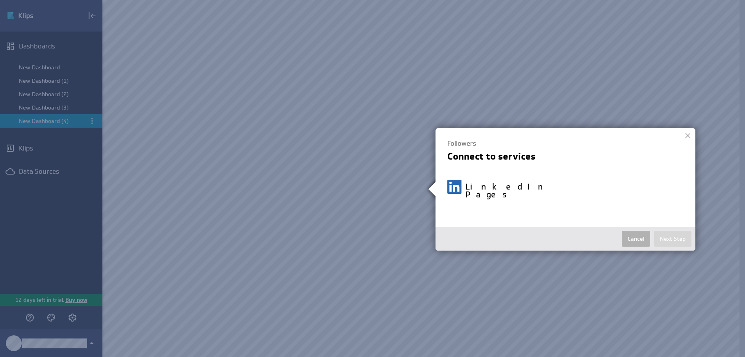
select select "aef2bd89246827831d8ecd7090c329f0"
click at [676, 231] on button "Next Step" at bounding box center [672, 239] width 37 height 16
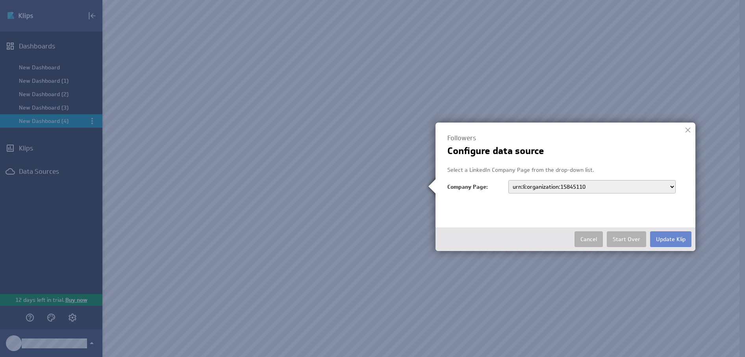
click at [676, 235] on button "Update Klip" at bounding box center [670, 239] width 41 height 16
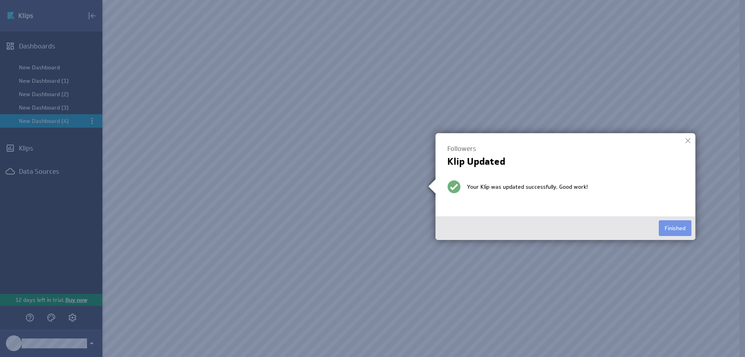
click at [689, 139] on div at bounding box center [688, 141] width 12 height 12
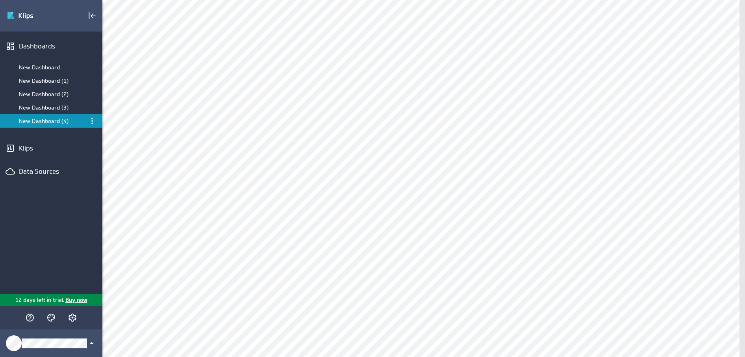
scroll to position [918, 0]
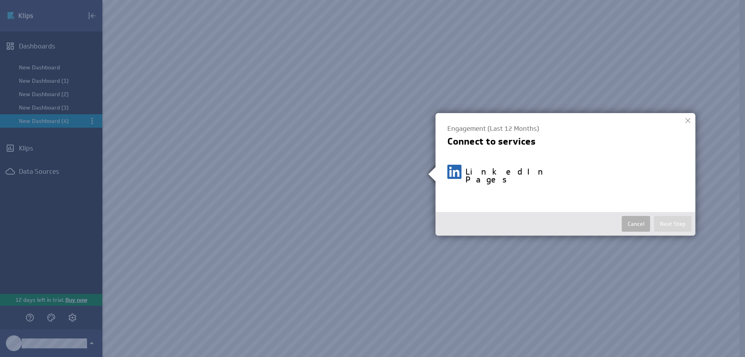
select select "aef2bd89246827831d8ecd7090c329f0"
click at [686, 219] on button "Next Step" at bounding box center [672, 224] width 37 height 16
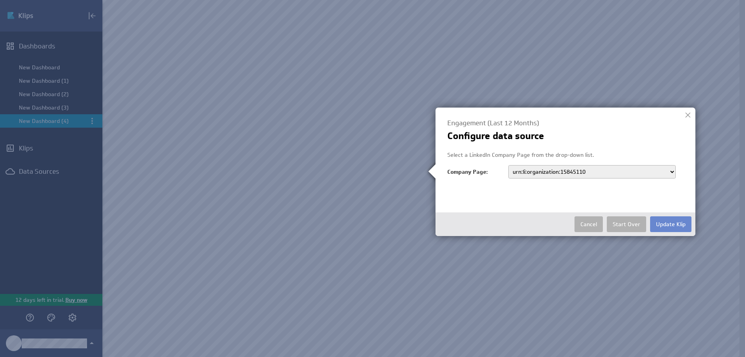
click at [682, 219] on button "Update Klip" at bounding box center [670, 224] width 41 height 16
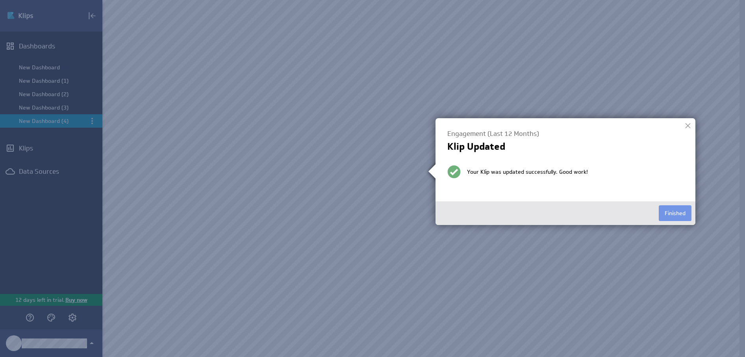
click at [685, 254] on div at bounding box center [372, 178] width 745 height 357
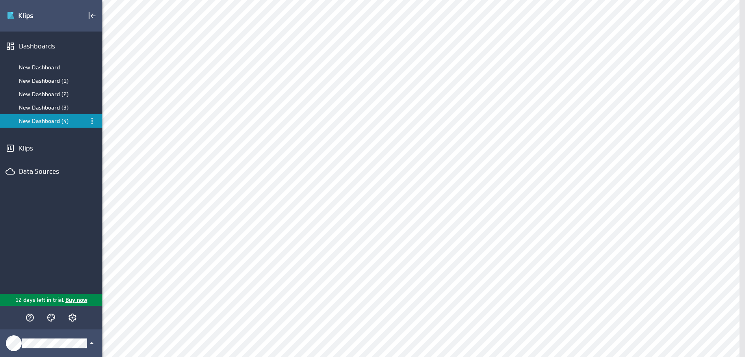
scroll to position [939, 0]
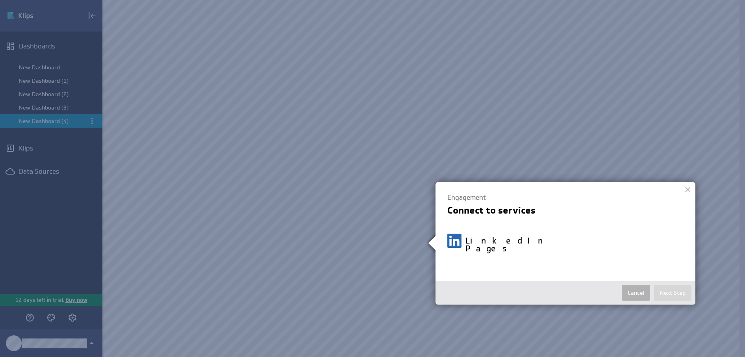
select select "aef2bd89246827831d8ecd7090c329f0"
click at [670, 286] on button "Next Step" at bounding box center [672, 293] width 37 height 16
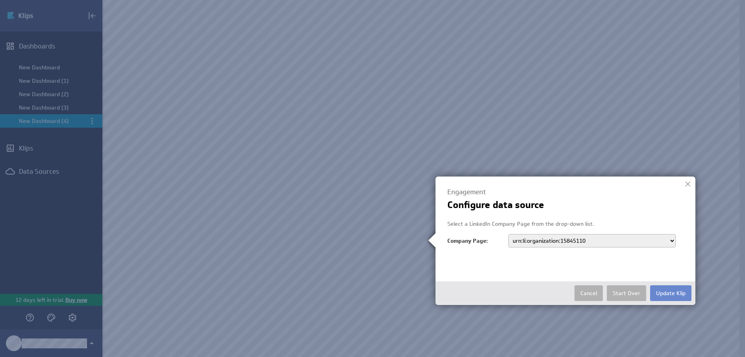
click at [669, 290] on button "Update Klip" at bounding box center [670, 293] width 41 height 16
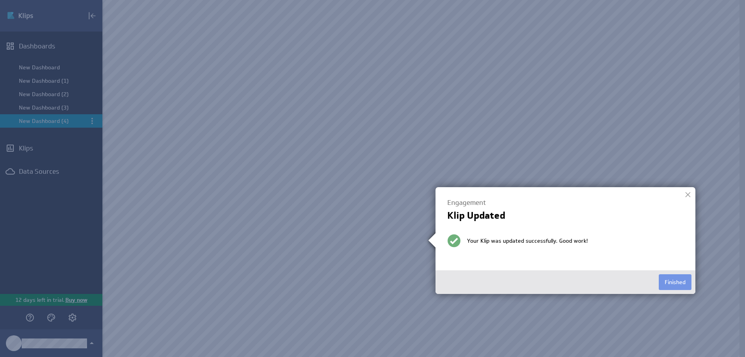
click at [692, 196] on div at bounding box center [688, 195] width 12 height 12
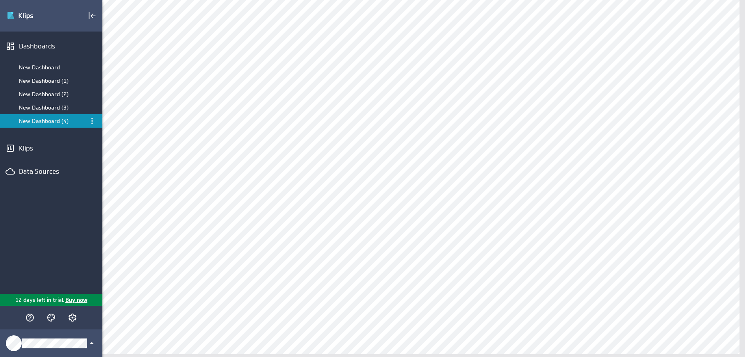
scroll to position [1103, 0]
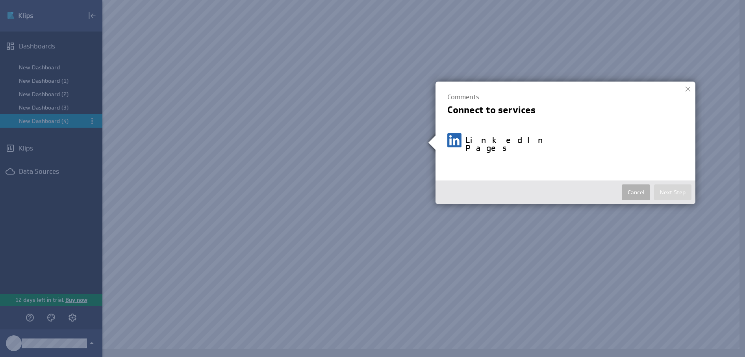
select select "aef2bd89246827831d8ecd7090c329f0"
click at [666, 185] on button "Next Step" at bounding box center [672, 192] width 37 height 16
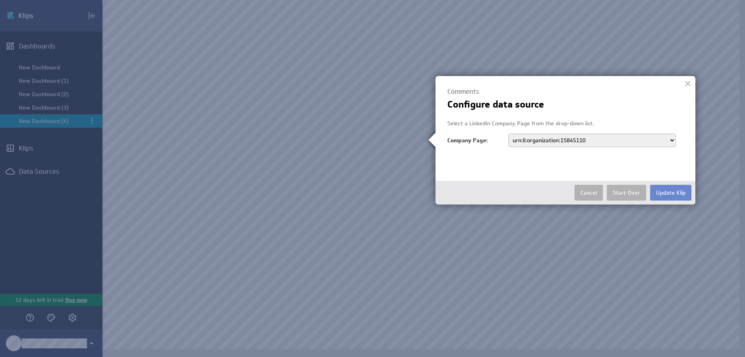
click at [666, 189] on button "Update Klip" at bounding box center [670, 193] width 41 height 16
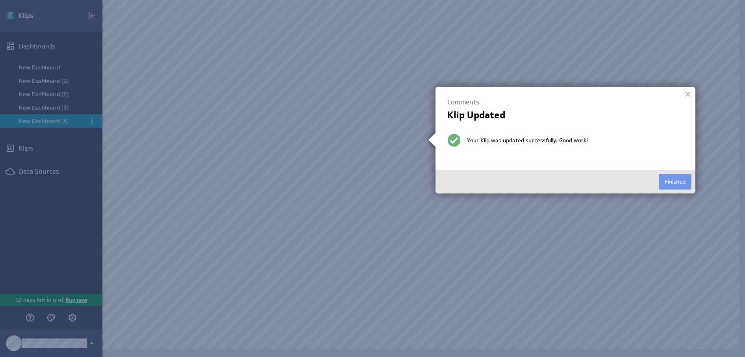
scroll to position [1090, 0]
click at [688, 93] on div at bounding box center [688, 94] width 12 height 12
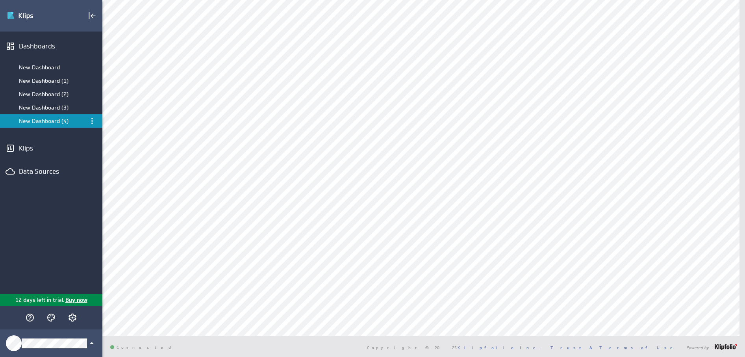
scroll to position [1122, 0]
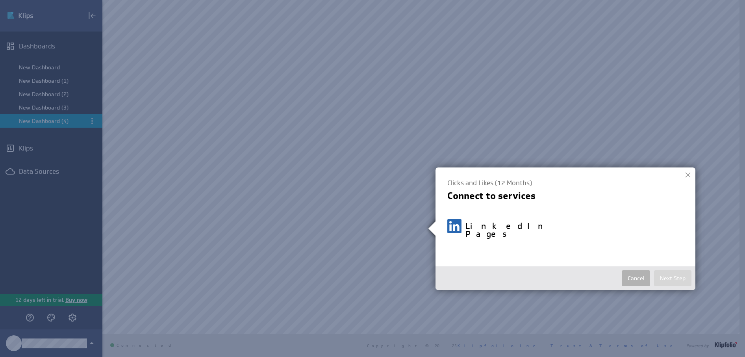
select select "aef2bd89246827831d8ecd7090c329f0"
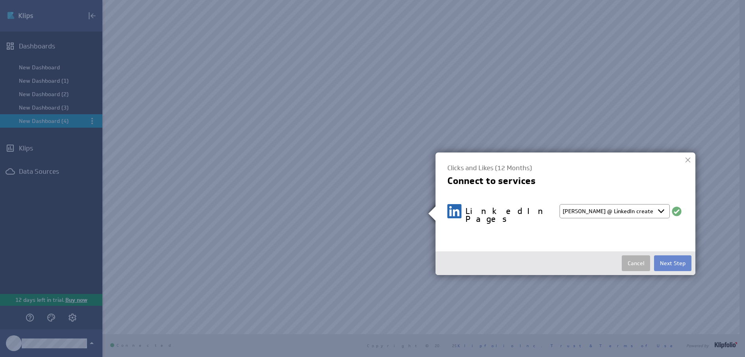
click at [667, 256] on button "Next Step" at bounding box center [672, 263] width 37 height 16
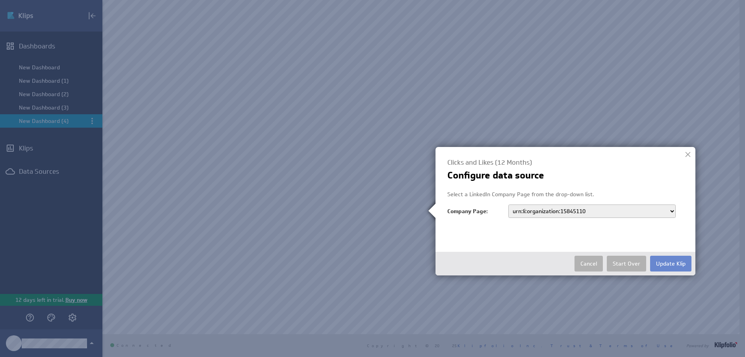
click at [672, 261] on button "Update Klip" at bounding box center [670, 264] width 41 height 16
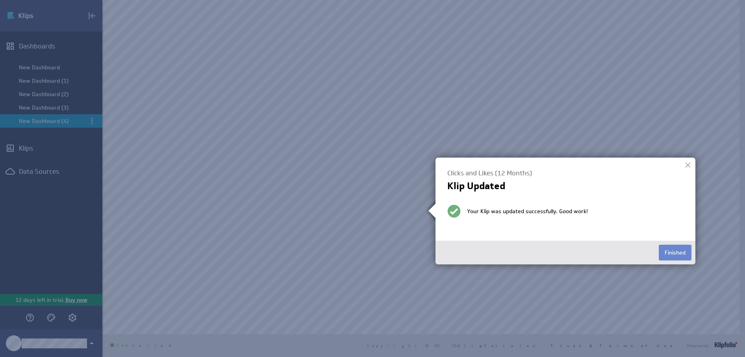
click at [677, 253] on button "Finished" at bounding box center [675, 252] width 33 height 16
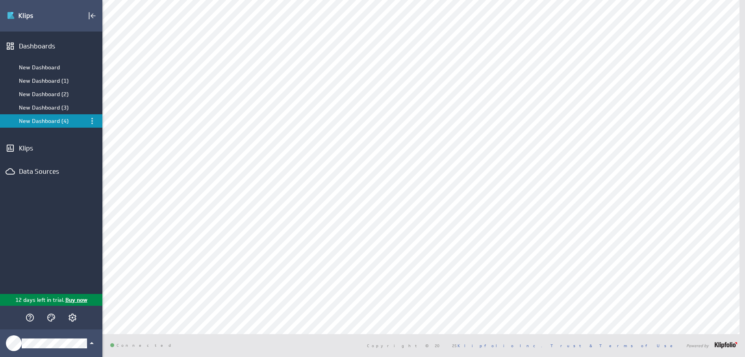
select select "aef2bd89246827831d8ecd7090c329f0"
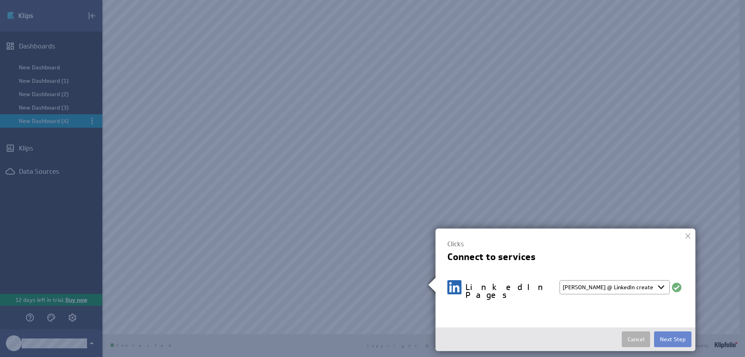
click at [680, 335] on button "Next Step" at bounding box center [672, 339] width 37 height 16
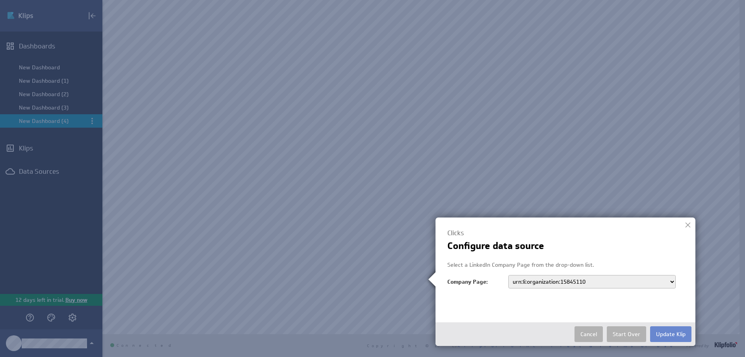
click at [680, 335] on button "Update Klip" at bounding box center [670, 334] width 41 height 16
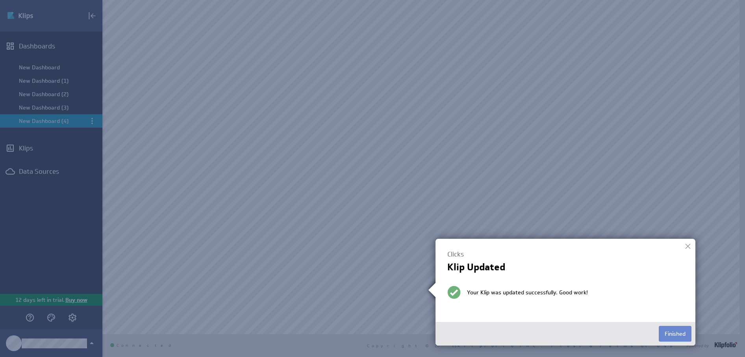
scroll to position [1090, 0]
click at [689, 245] on div at bounding box center [688, 246] width 12 height 12
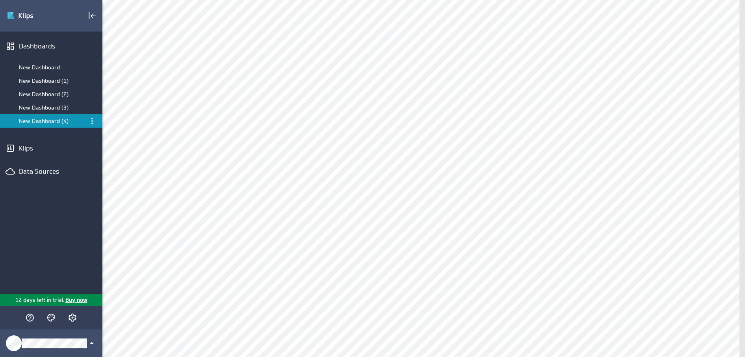
scroll to position [0, 0]
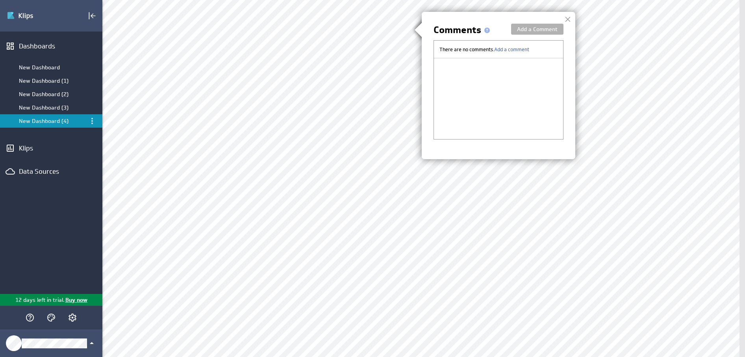
click at [564, 20] on div at bounding box center [568, 19] width 12 height 12
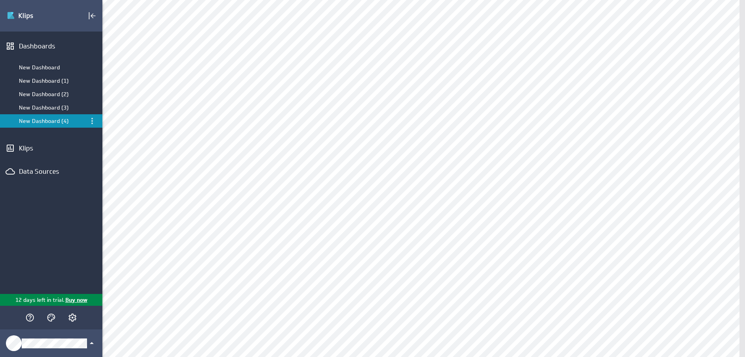
scroll to position [364, 0]
click at [28, 78] on div "New Dashboard (1)" at bounding box center [52, 80] width 66 height 7
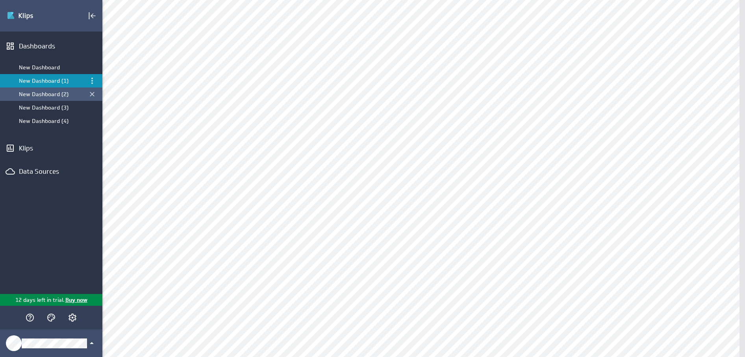
click at [33, 94] on div "New Dashboard (2)" at bounding box center [52, 94] width 66 height 7
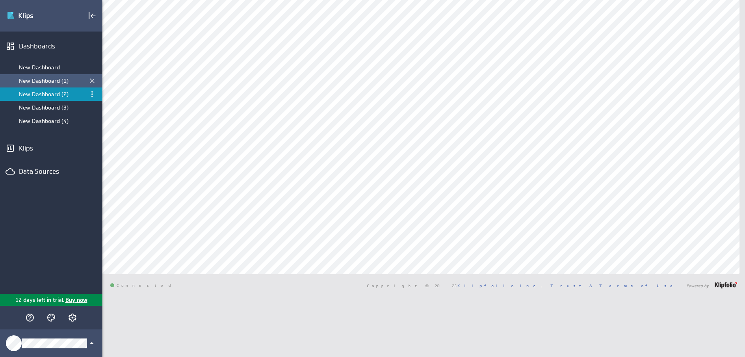
click at [67, 82] on div "New Dashboard (1)" at bounding box center [52, 80] width 66 height 7
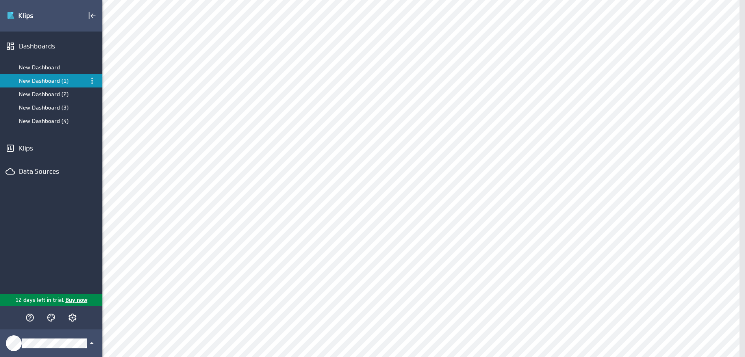
scroll to position [1081, 0]
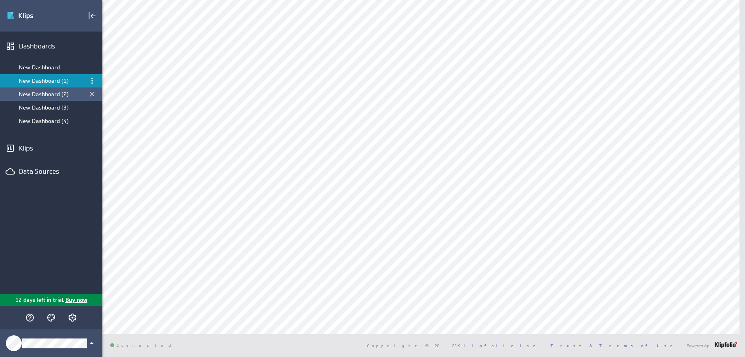
click at [76, 96] on div "New Dashboard (2)" at bounding box center [52, 94] width 66 height 7
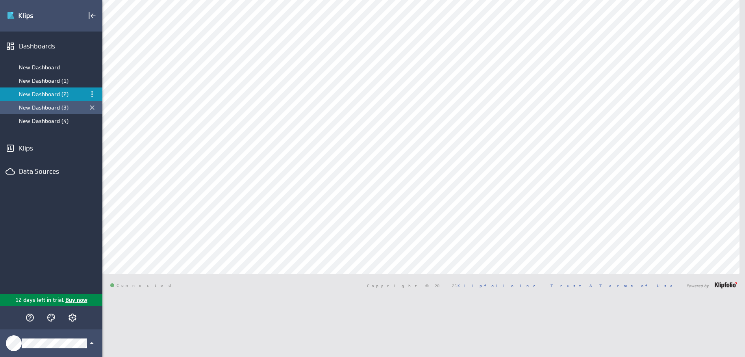
click at [59, 105] on div "New Dashboard (3)" at bounding box center [52, 107] width 66 height 7
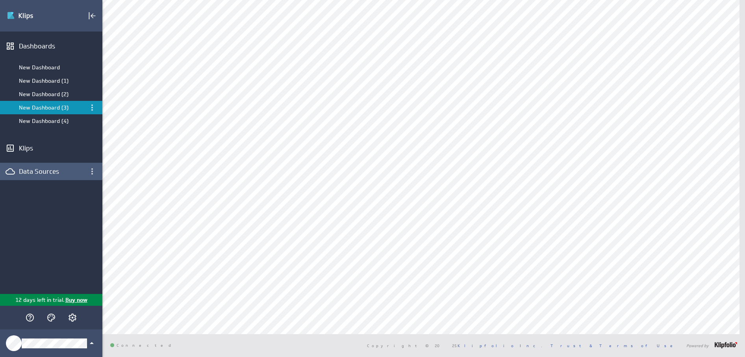
scroll to position [30, 0]
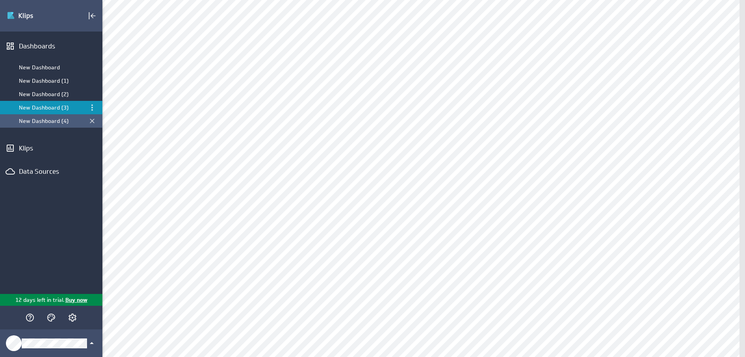
click at [46, 120] on div "New Dashboard (4)" at bounding box center [52, 120] width 66 height 7
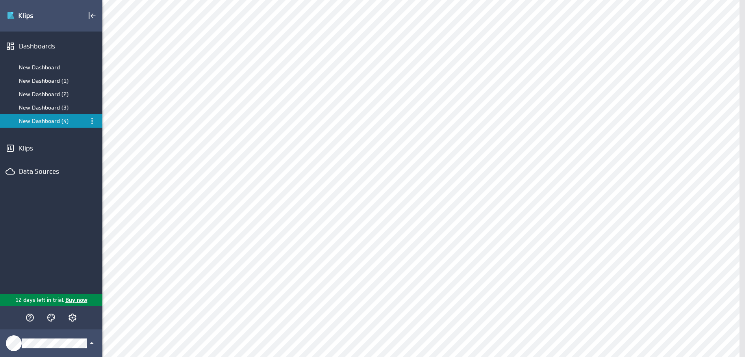
scroll to position [0, 0]
click at [9, 40] on div "Dashboards" at bounding box center [51, 45] width 102 height 17
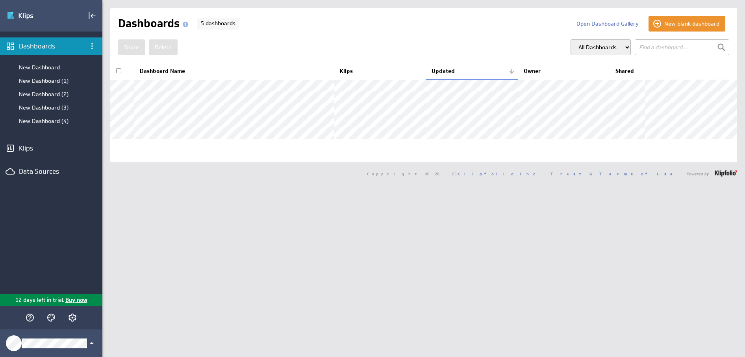
click at [333, 51] on div "Share Delete All Dashboards My Dashboards Group: Default" at bounding box center [423, 47] width 611 height 16
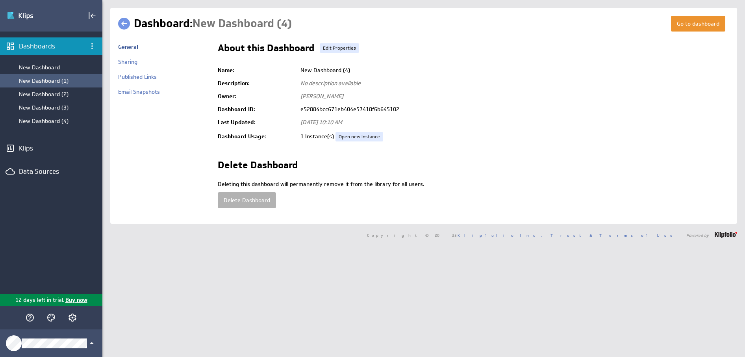
click at [49, 77] on div "New Dashboard (1)" at bounding box center [59, 80] width 80 height 7
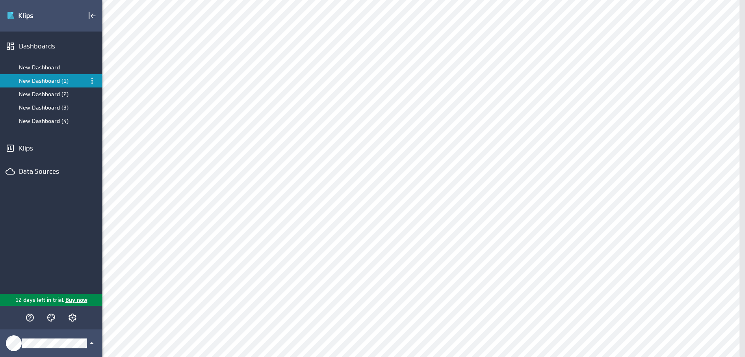
scroll to position [969, 0]
click at [50, 92] on div "New Dashboard (2)" at bounding box center [52, 94] width 66 height 7
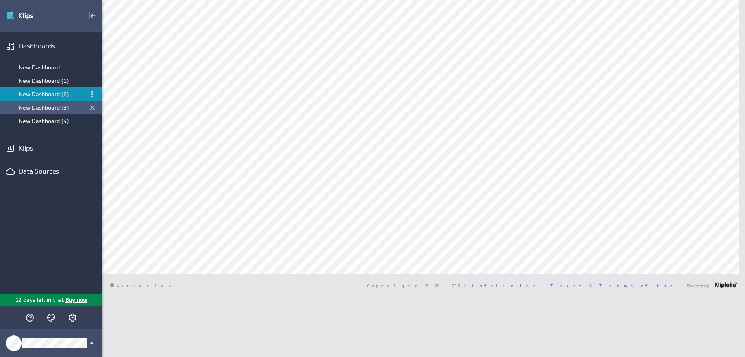
click at [43, 103] on div "New Dashboard (3)" at bounding box center [51, 107] width 102 height 13
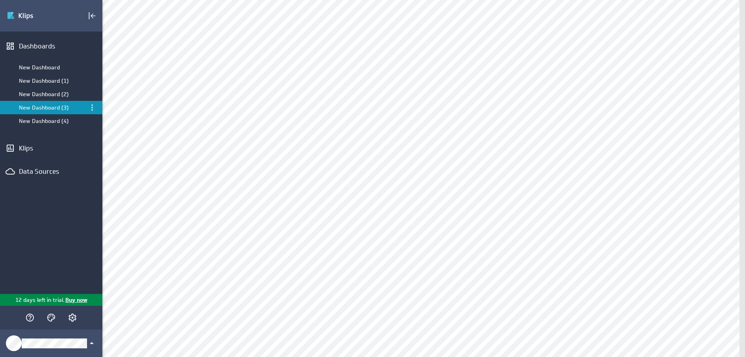
scroll to position [96, 0]
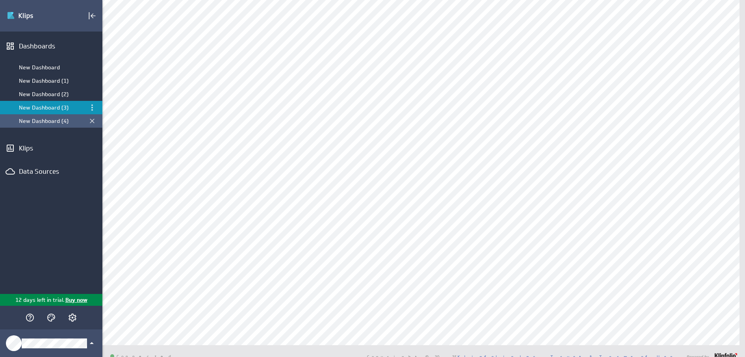
click at [56, 122] on div "New Dashboard (4)" at bounding box center [52, 120] width 66 height 7
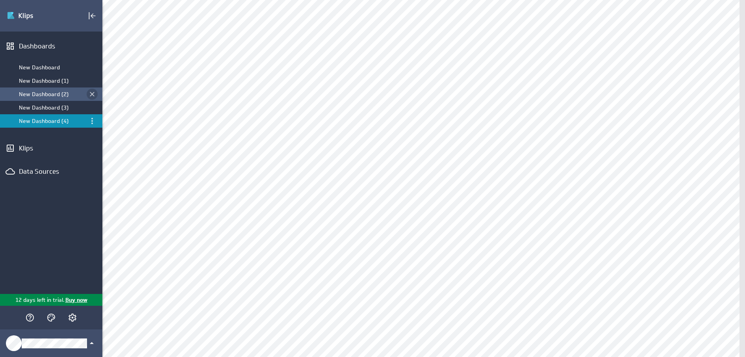
scroll to position [739, 0]
